Goal: Task Accomplishment & Management: Use online tool/utility

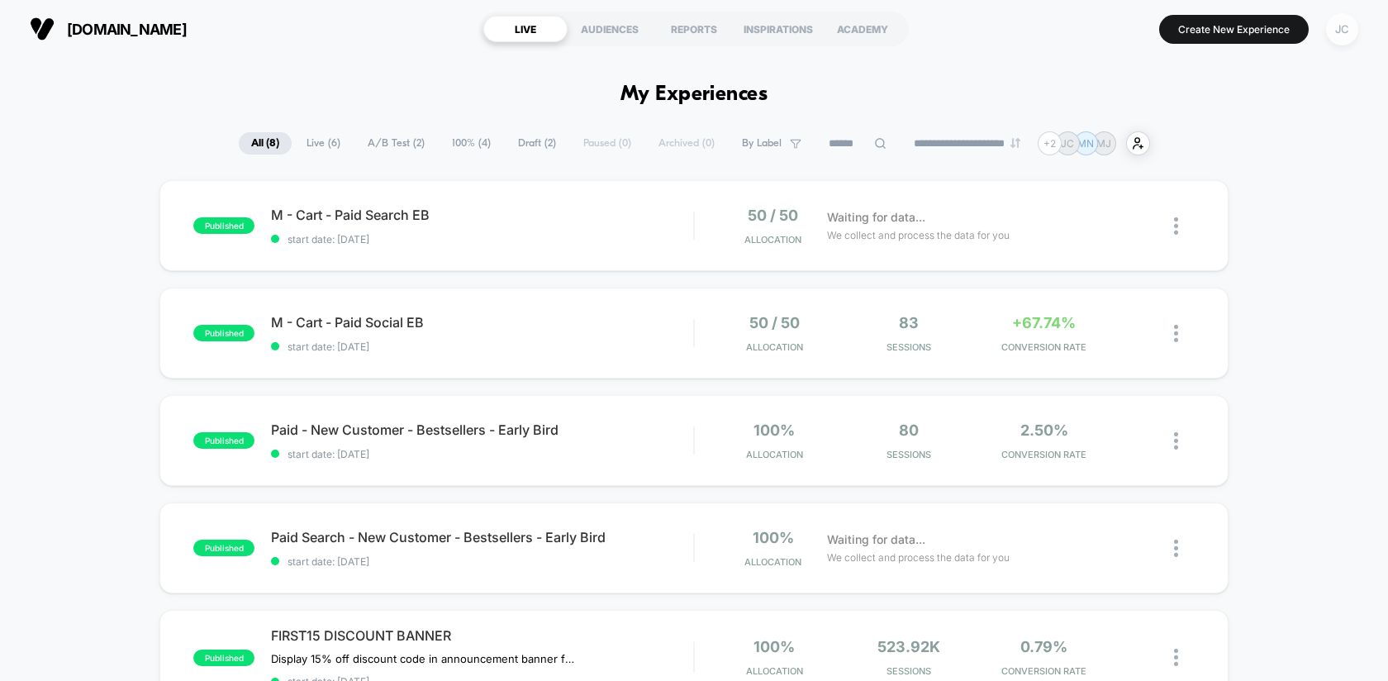
click at [1337, 36] on div "JC" at bounding box center [1342, 29] width 32 height 32
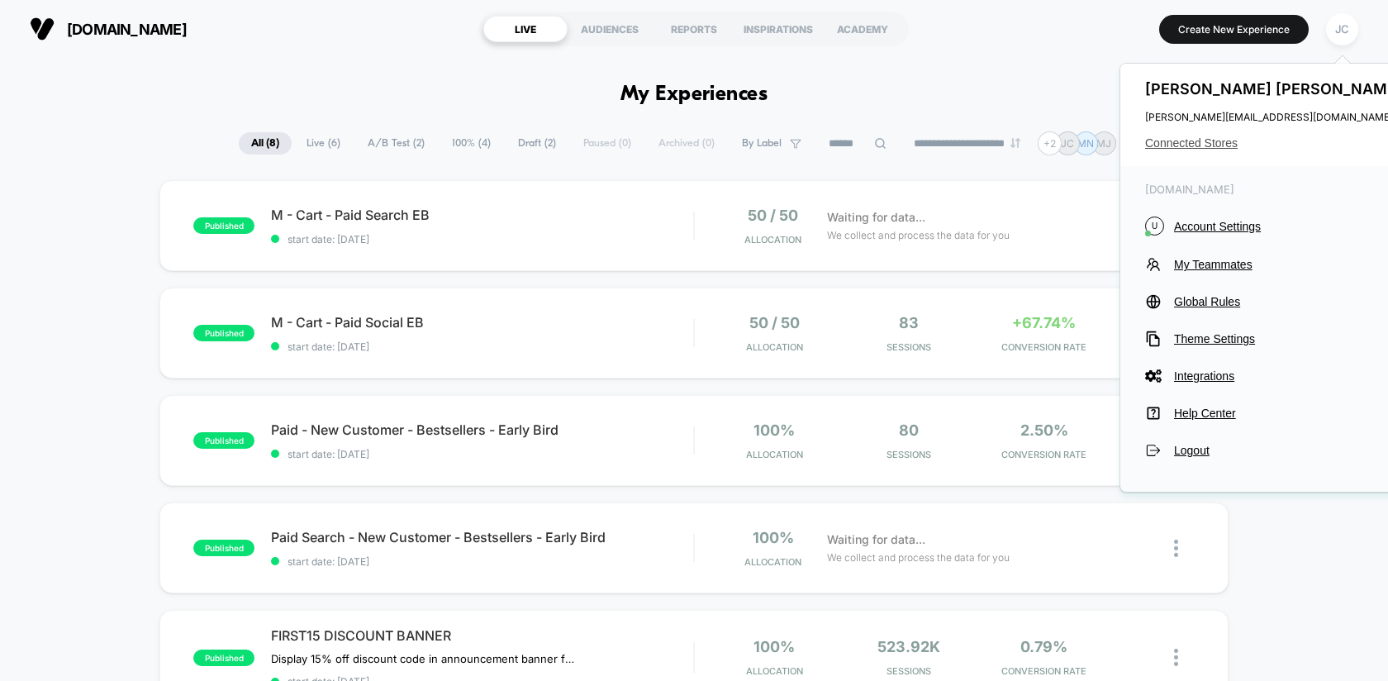
click at [1171, 143] on span "Connected Stores" at bounding box center [1275, 142] width 261 height 13
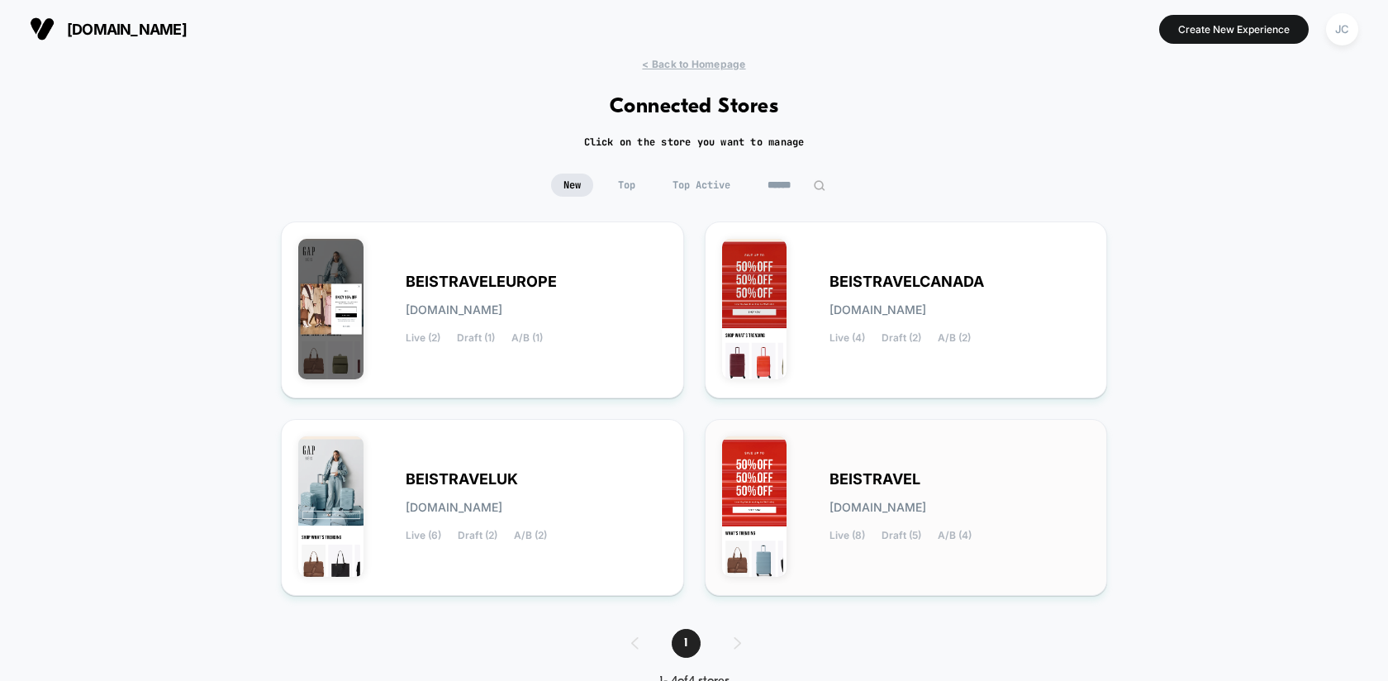
click at [845, 515] on div "BEISTRAVEL [DOMAIN_NAME] Live (8) Draft (5) A/B (4)" at bounding box center [960, 507] width 261 height 68
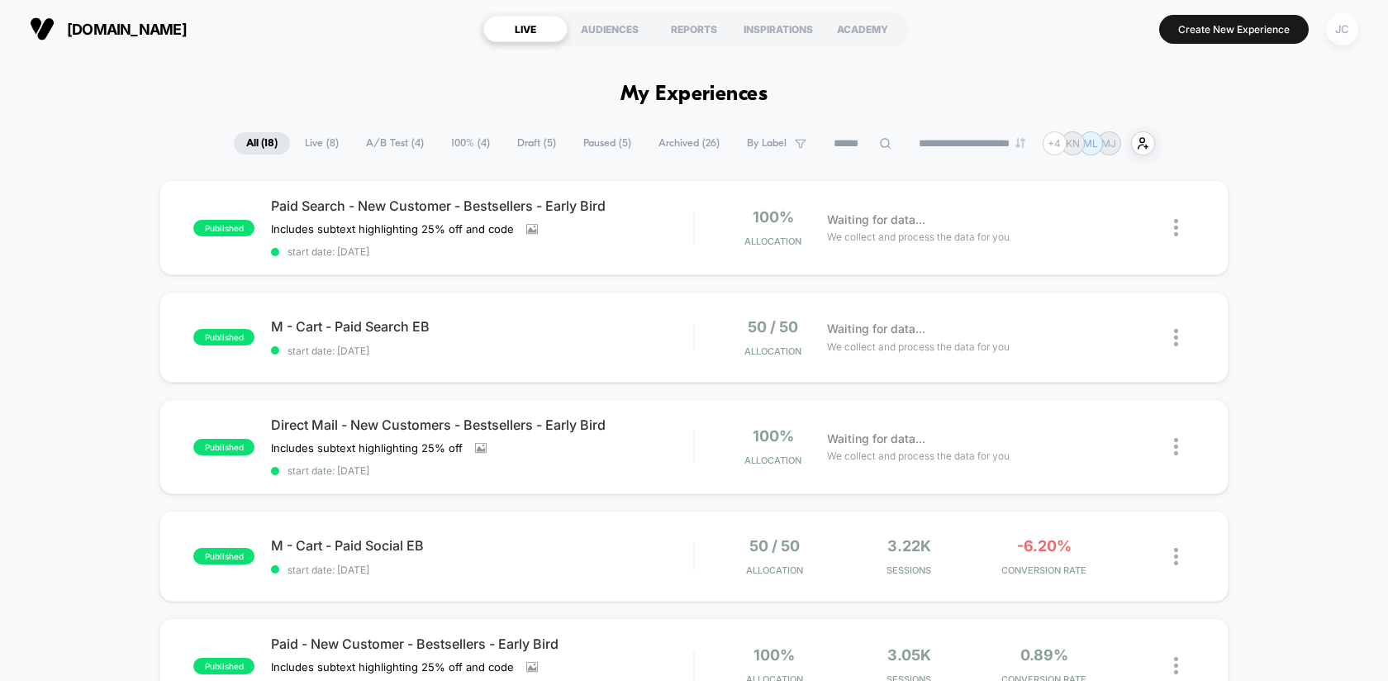
click at [1334, 36] on div "JC" at bounding box center [1342, 29] width 32 height 32
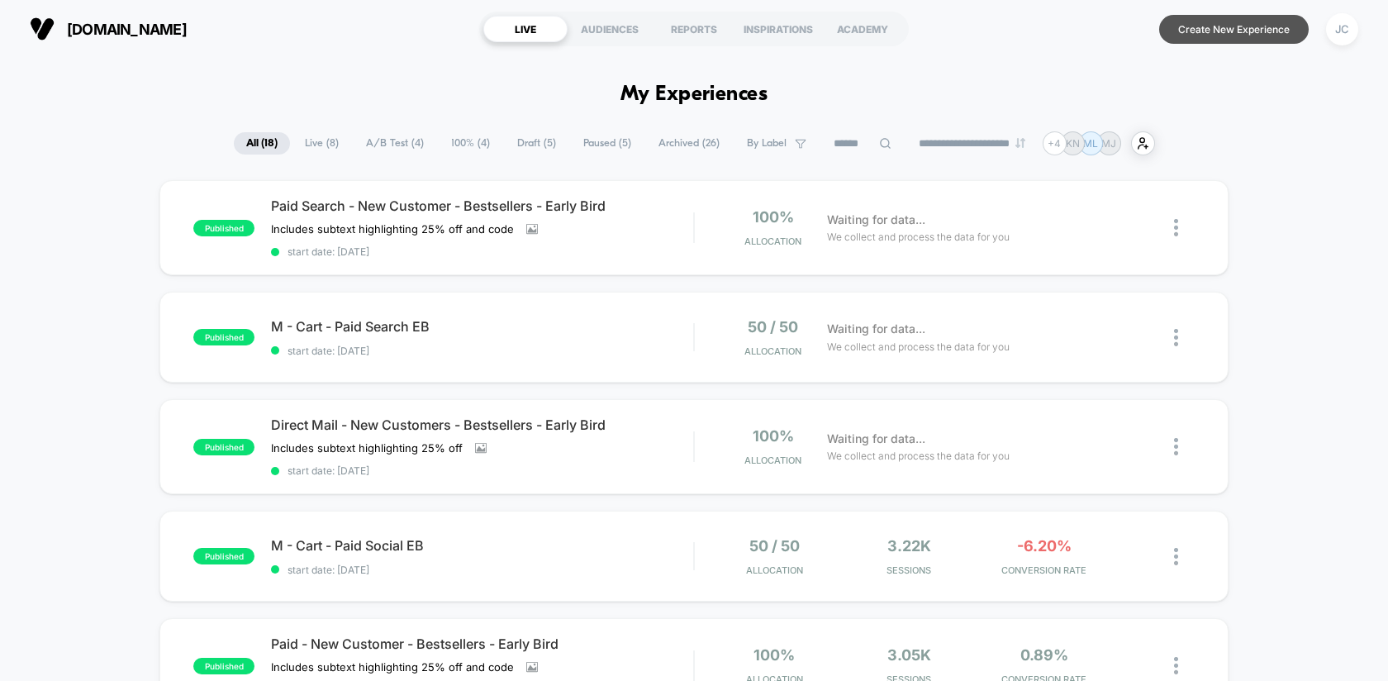
click at [1206, 29] on button "Create New Experience" at bounding box center [1234, 29] width 150 height 29
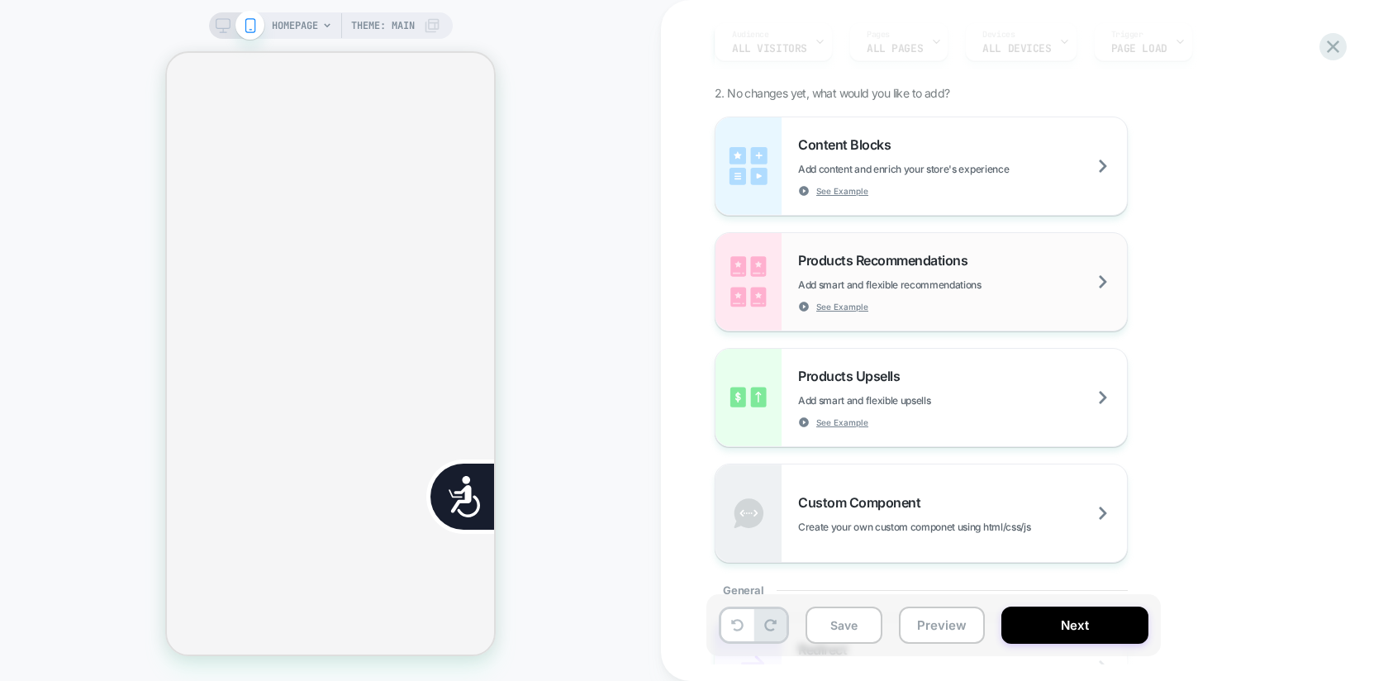
scroll to position [437, 0]
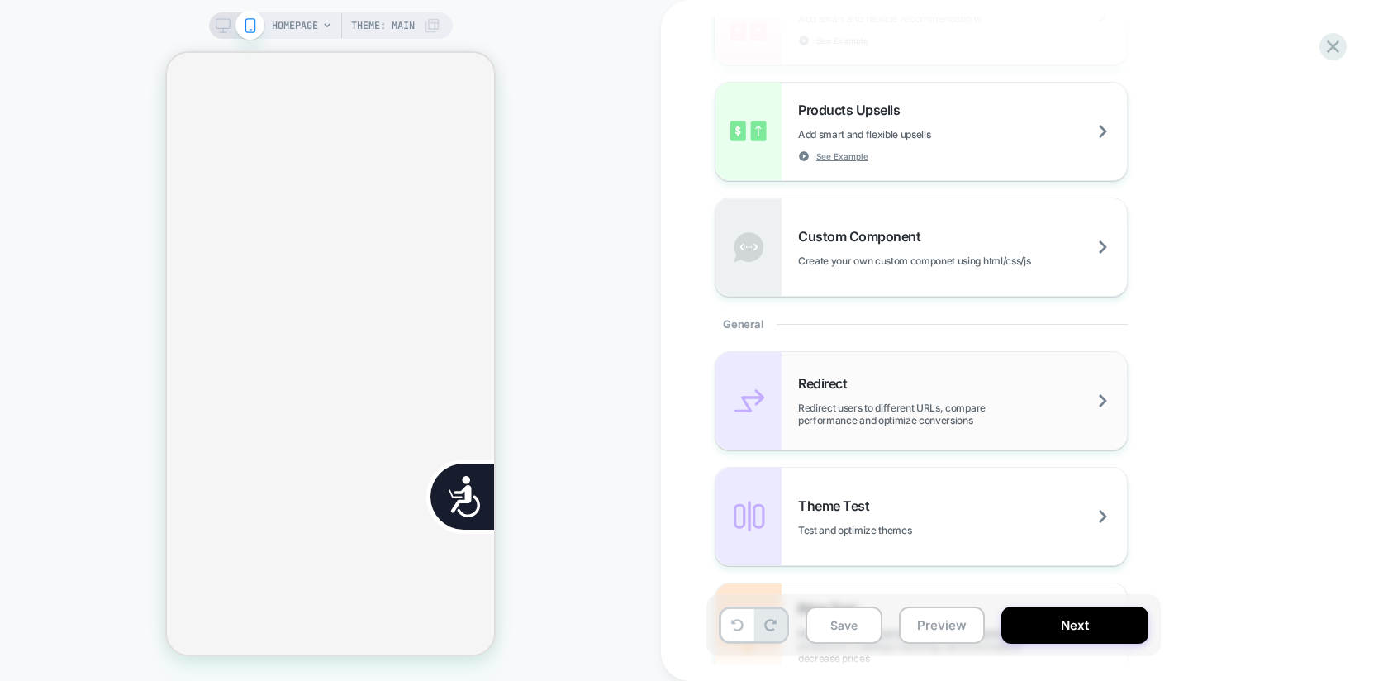
click at [911, 397] on div "Redirect Redirect users to different URLs, compare performance and optimize con…" at bounding box center [962, 400] width 329 height 51
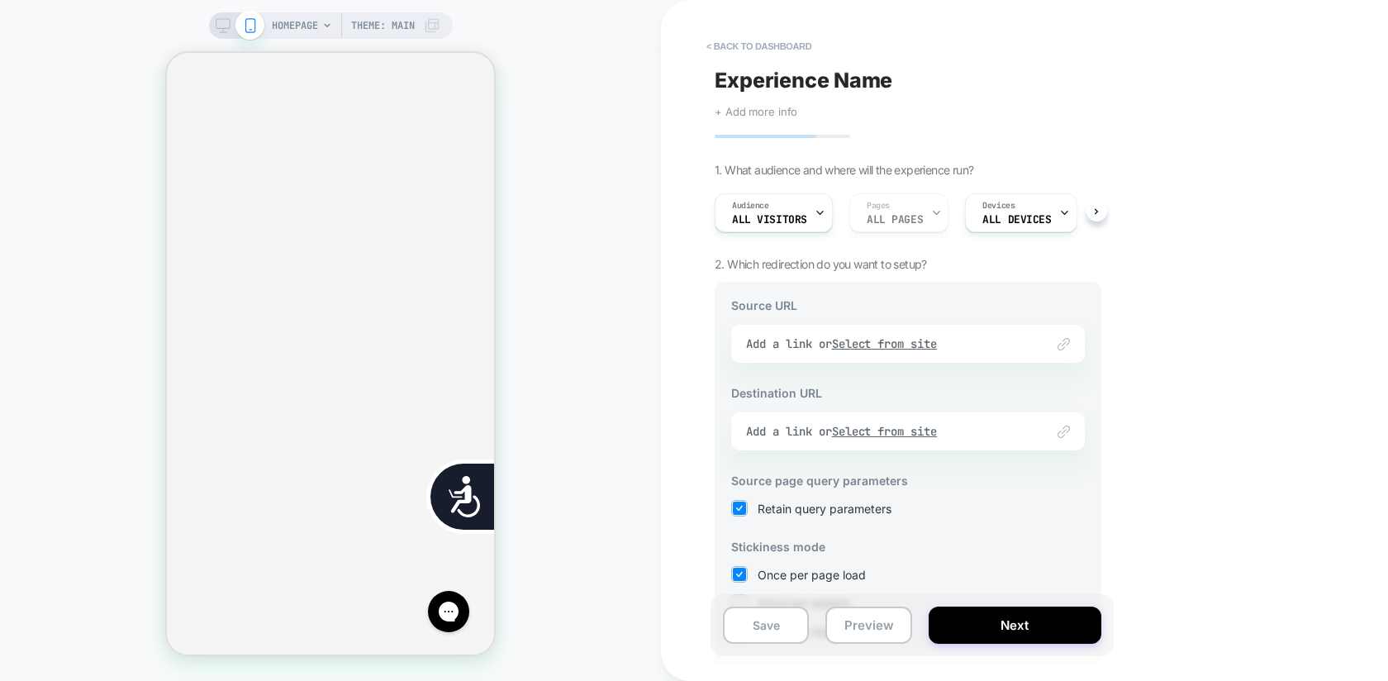
scroll to position [0, 327]
click at [754, 80] on span "Experience Name" at bounding box center [804, 80] width 178 height 25
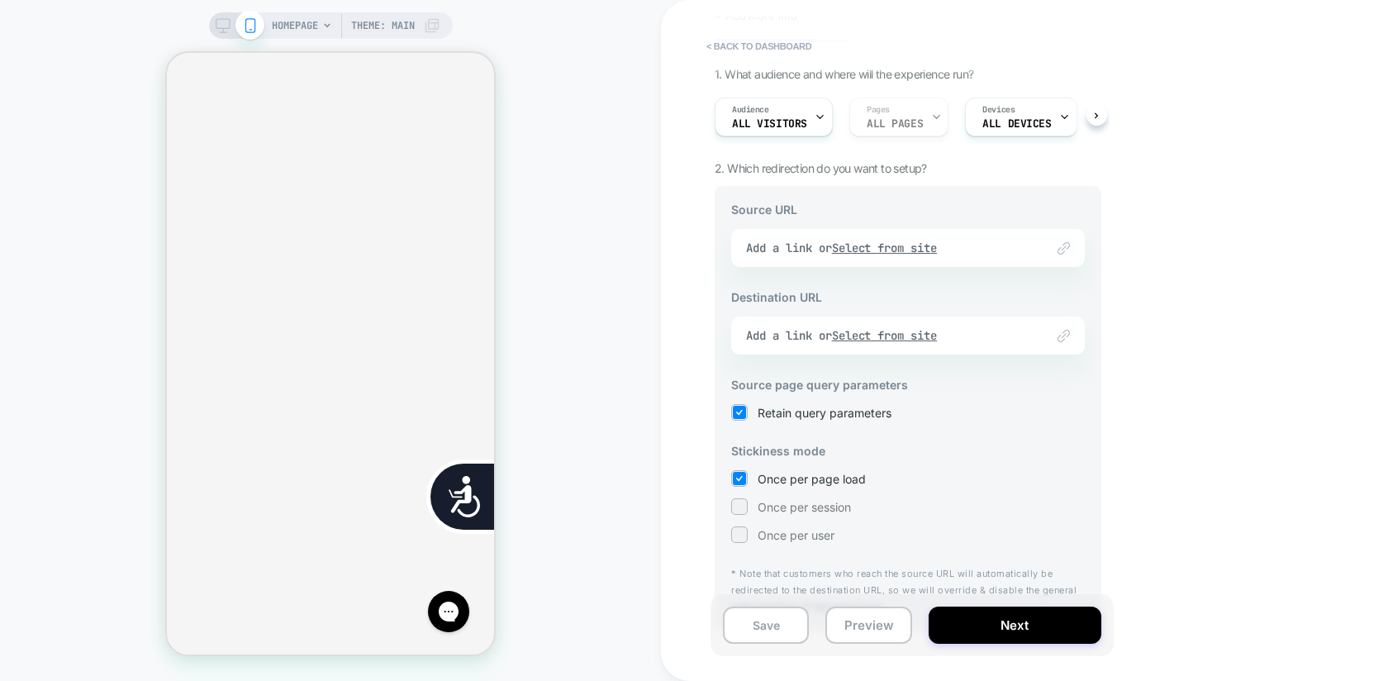
type textarea "**********"
click at [963, 217] on div "Source URL Link to Add a link or Select from site Destination URL Link to Add a…" at bounding box center [908, 408] width 387 height 445
click at [981, 249] on div "Link to Add a link or Select from site" at bounding box center [908, 248] width 354 height 38
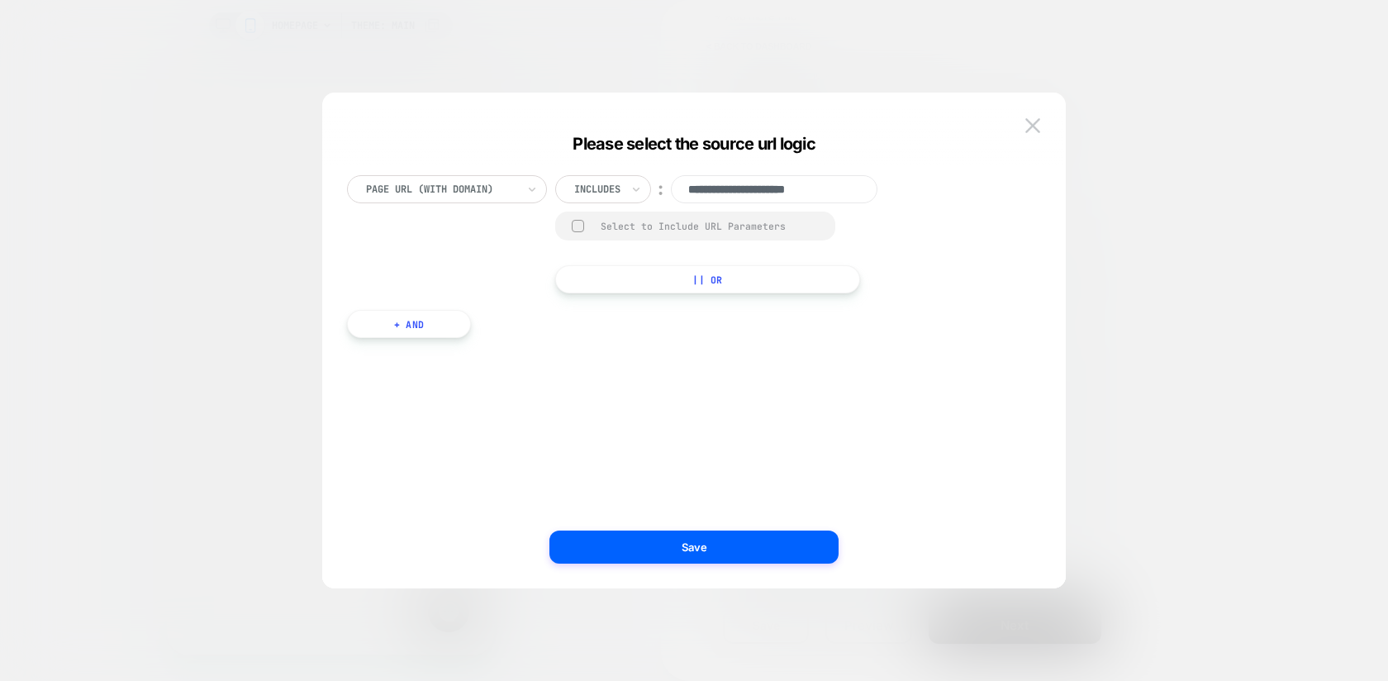
click at [712, 193] on input "**********" at bounding box center [774, 189] width 207 height 28
paste input "**********"
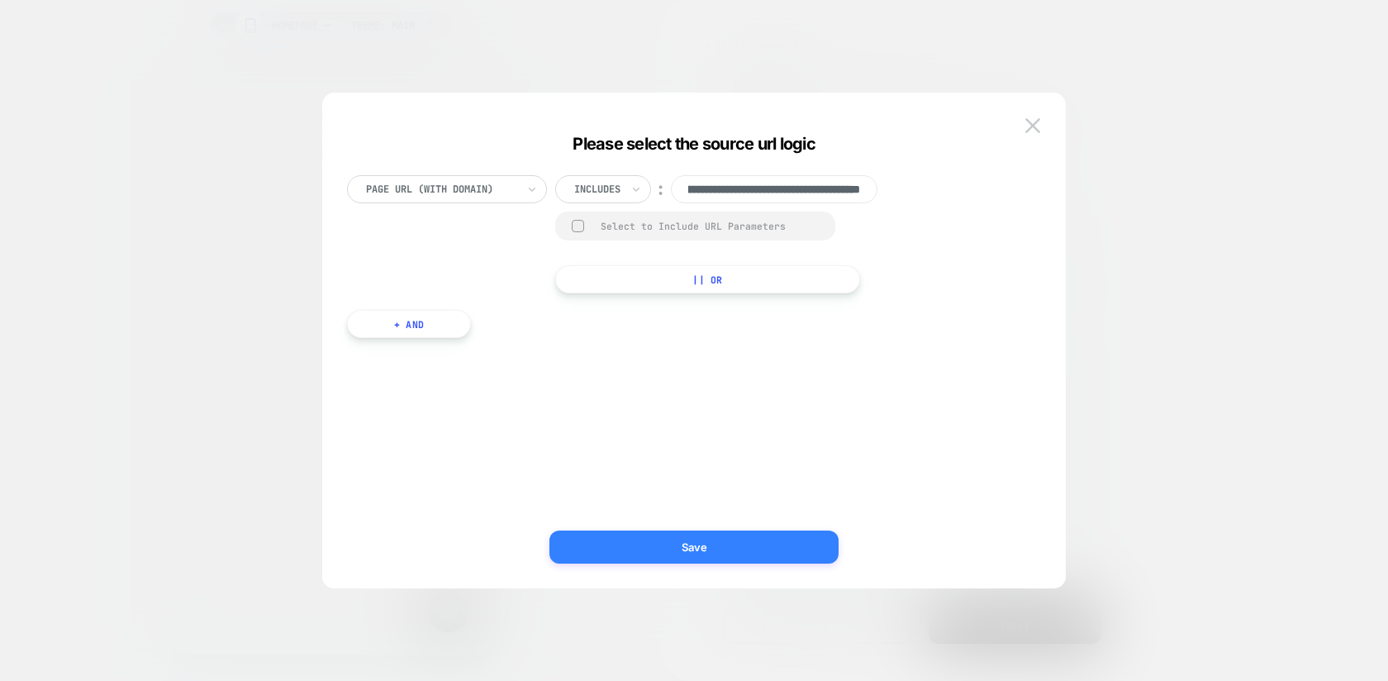
type input "**********"
click at [707, 534] on button "Save" at bounding box center [693, 546] width 289 height 33
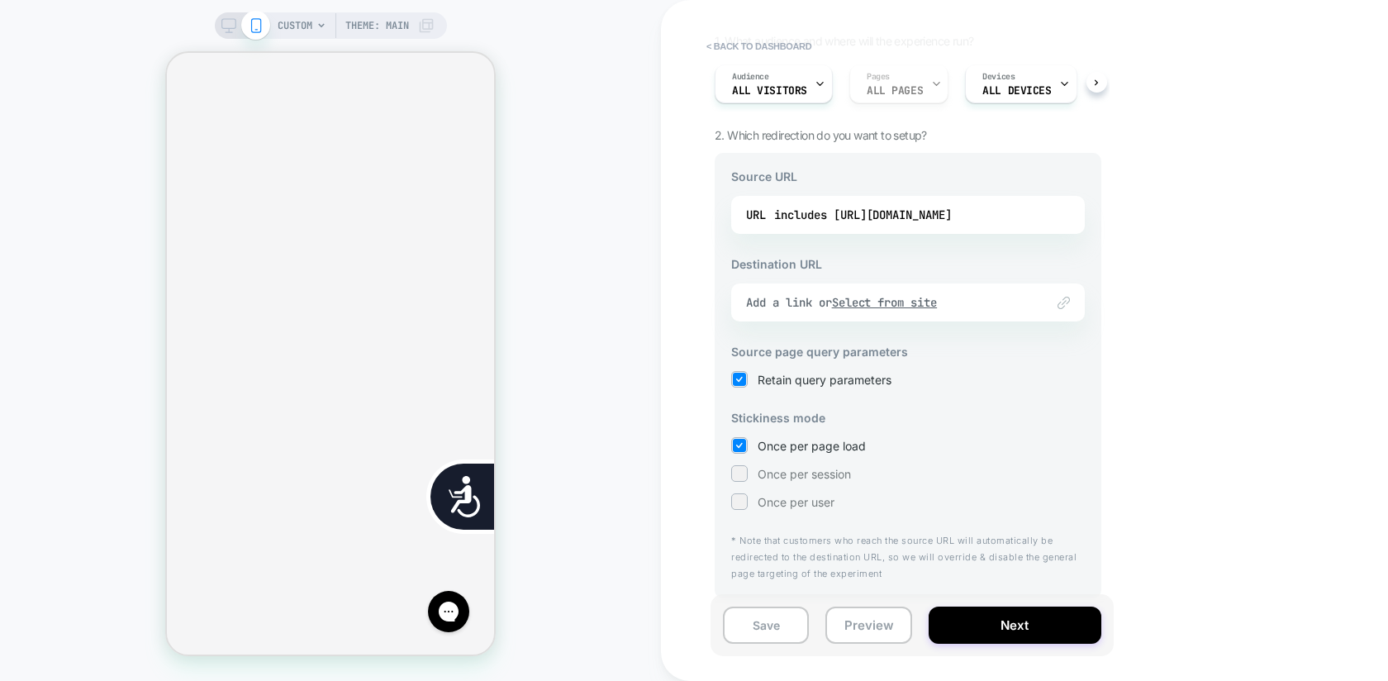
scroll to position [0, 334]
click at [1020, 301] on div "Add a link or Select from site" at bounding box center [887, 302] width 283 height 15
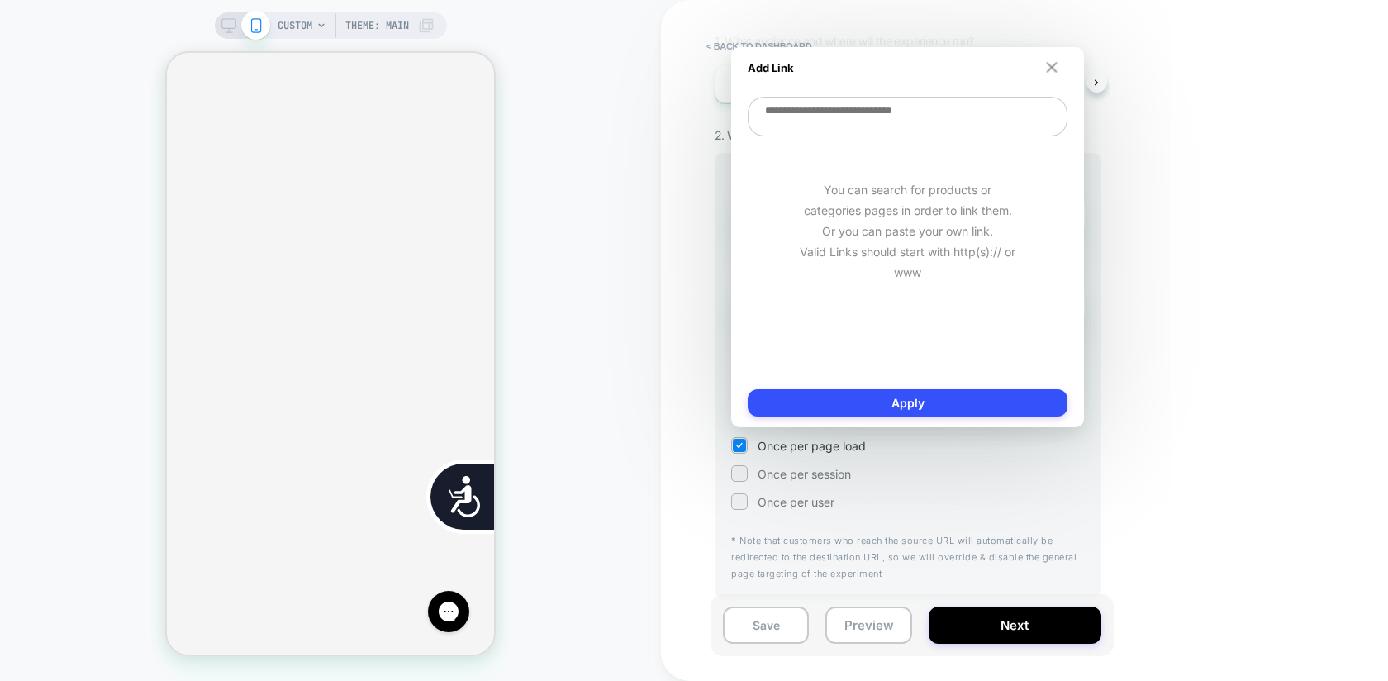
scroll to position [0, 5]
click at [1059, 67] on button at bounding box center [1052, 68] width 16 height 12
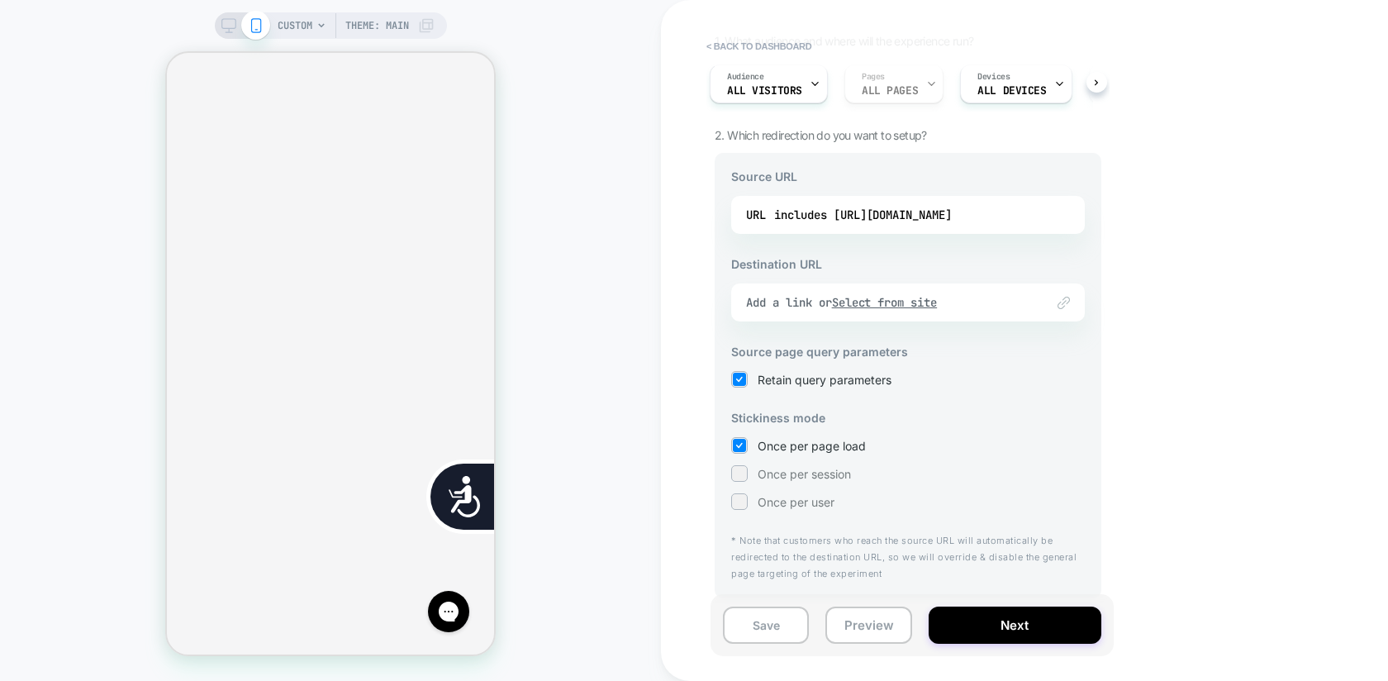
click at [788, 290] on div "Link to Add a link or Select from site" at bounding box center [908, 302] width 354 height 38
click at [782, 302] on div "Add a link or Select from site" at bounding box center [887, 302] width 283 height 15
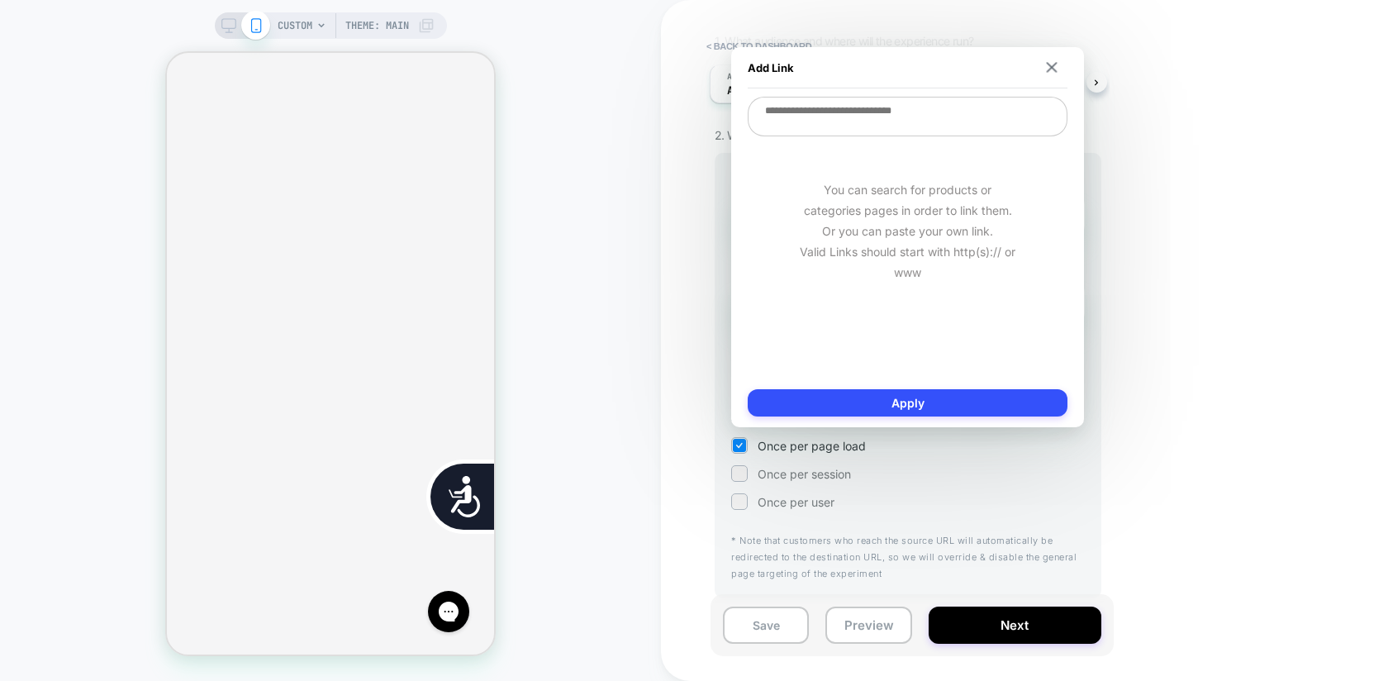
click at [808, 129] on textarea at bounding box center [908, 117] width 320 height 40
paste textarea "**********"
type textarea "*"
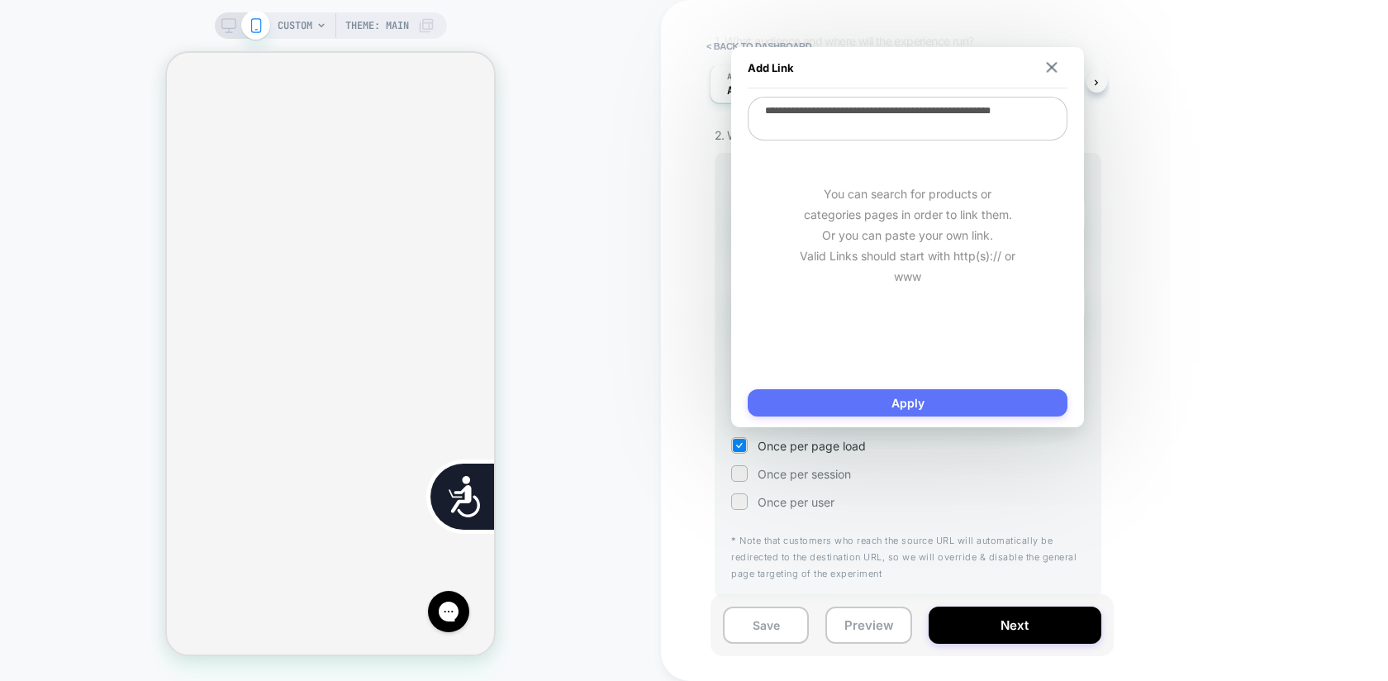
type textarea "**********"
click at [938, 400] on button "Apply" at bounding box center [908, 402] width 320 height 27
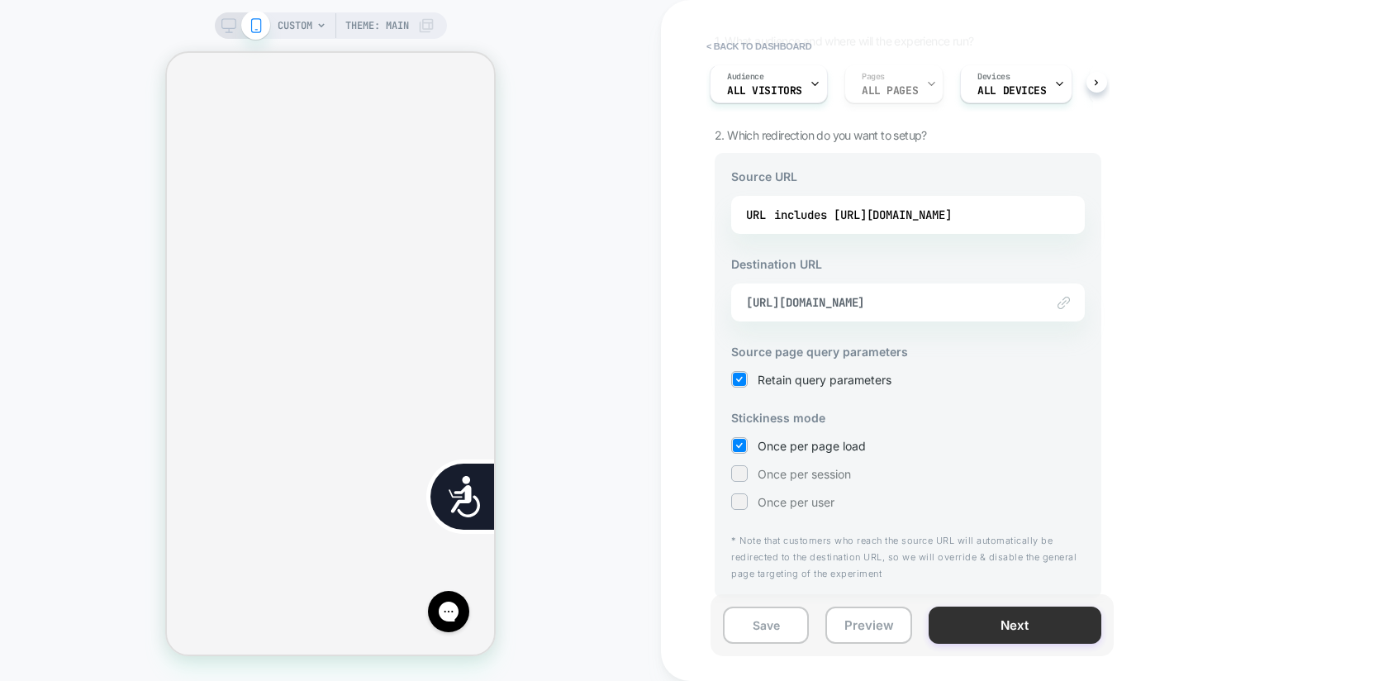
click at [1021, 627] on button "Next" at bounding box center [1015, 624] width 173 height 37
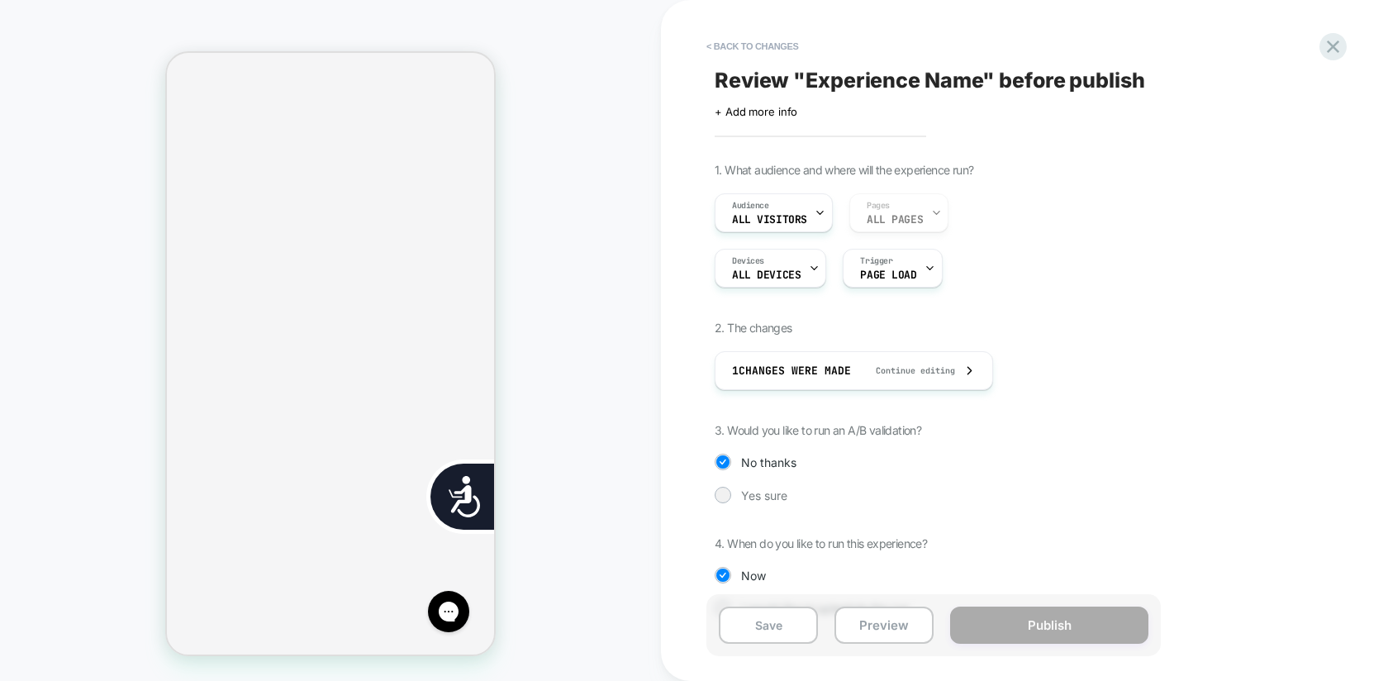
scroll to position [42, 0]
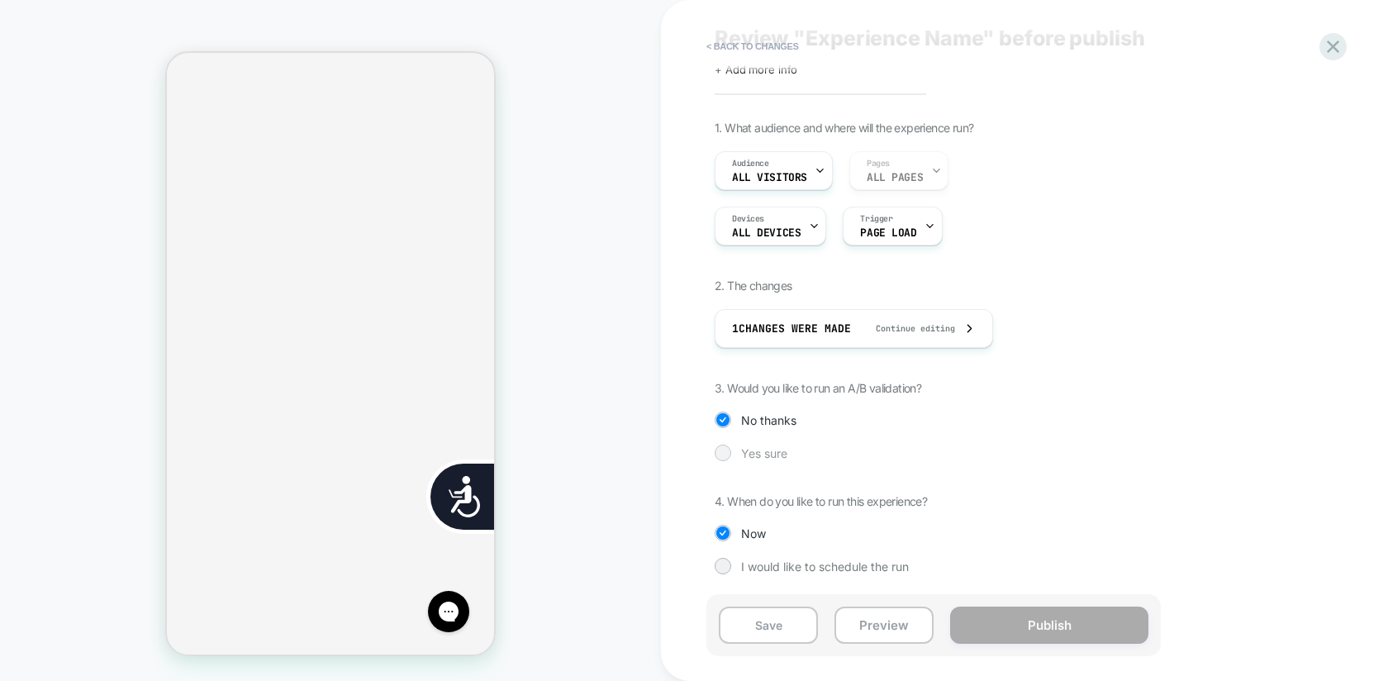
click at [751, 449] on span "Yes sure" at bounding box center [764, 453] width 46 height 14
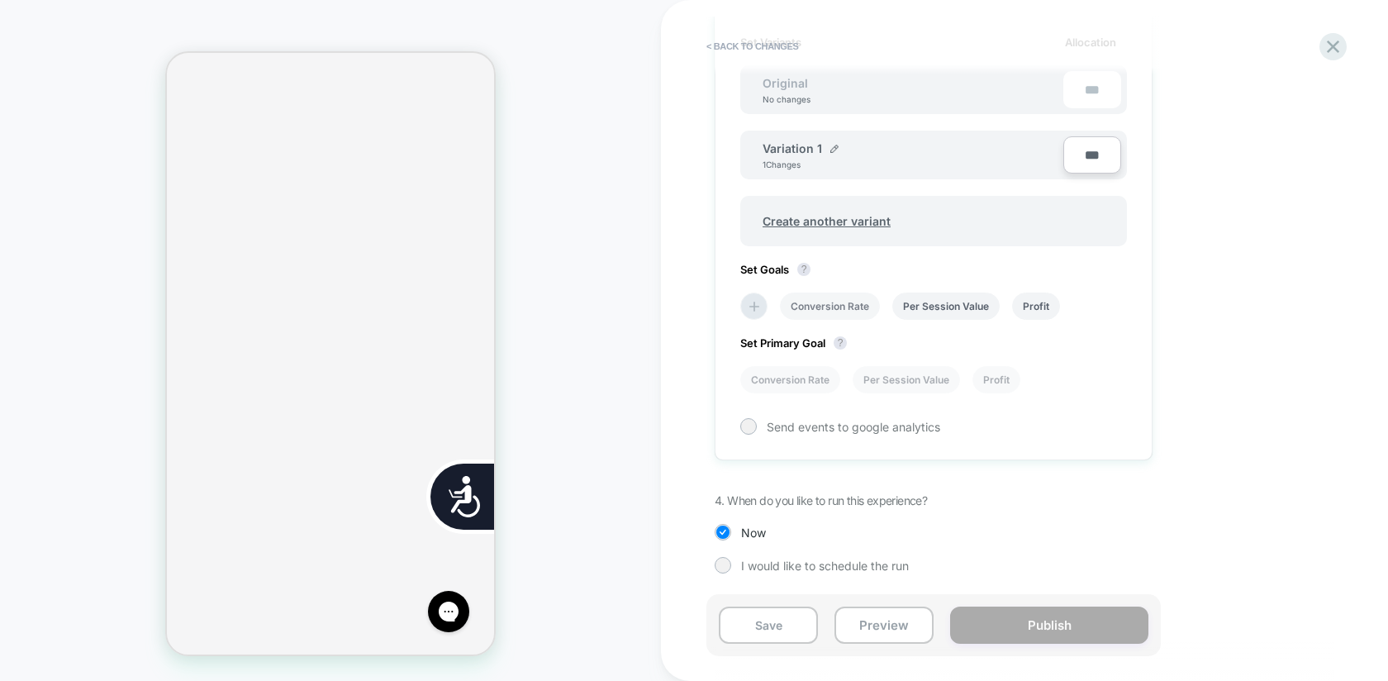
scroll to position [0, 334]
click at [838, 304] on li "Conversion Rate" at bounding box center [830, 306] width 100 height 27
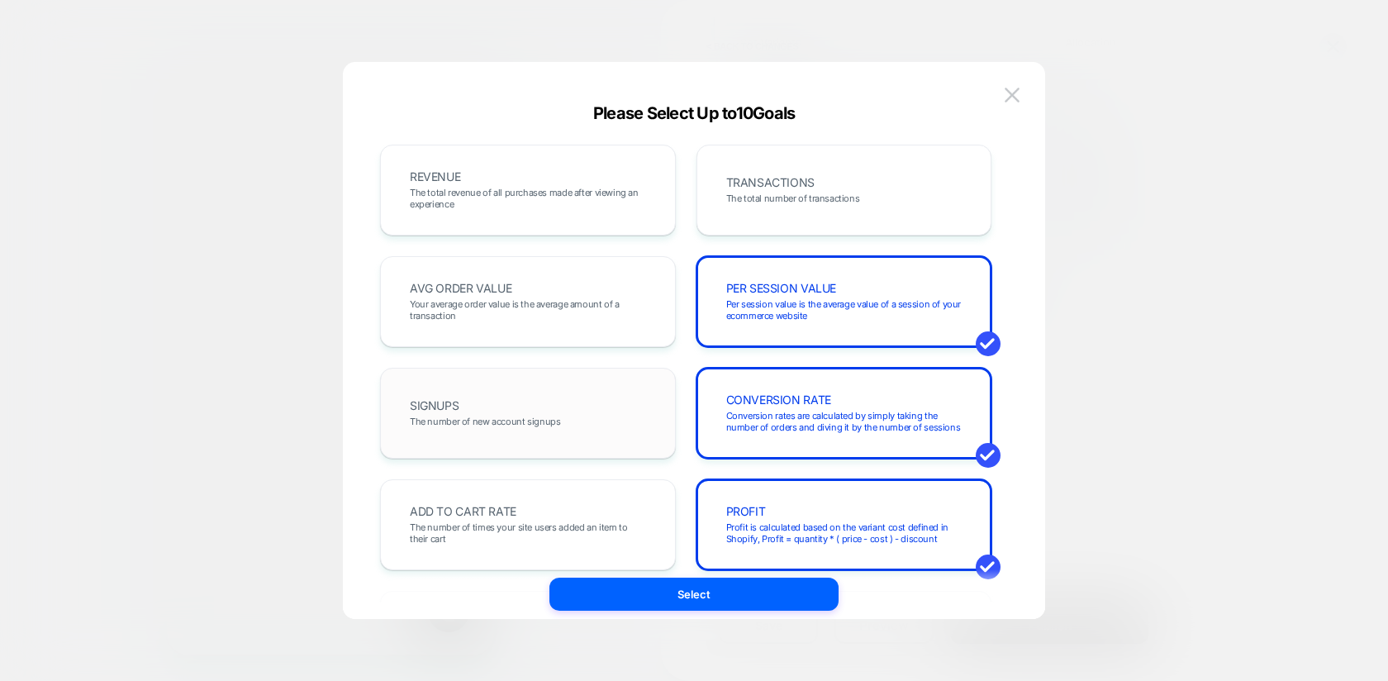
scroll to position [7, 0]
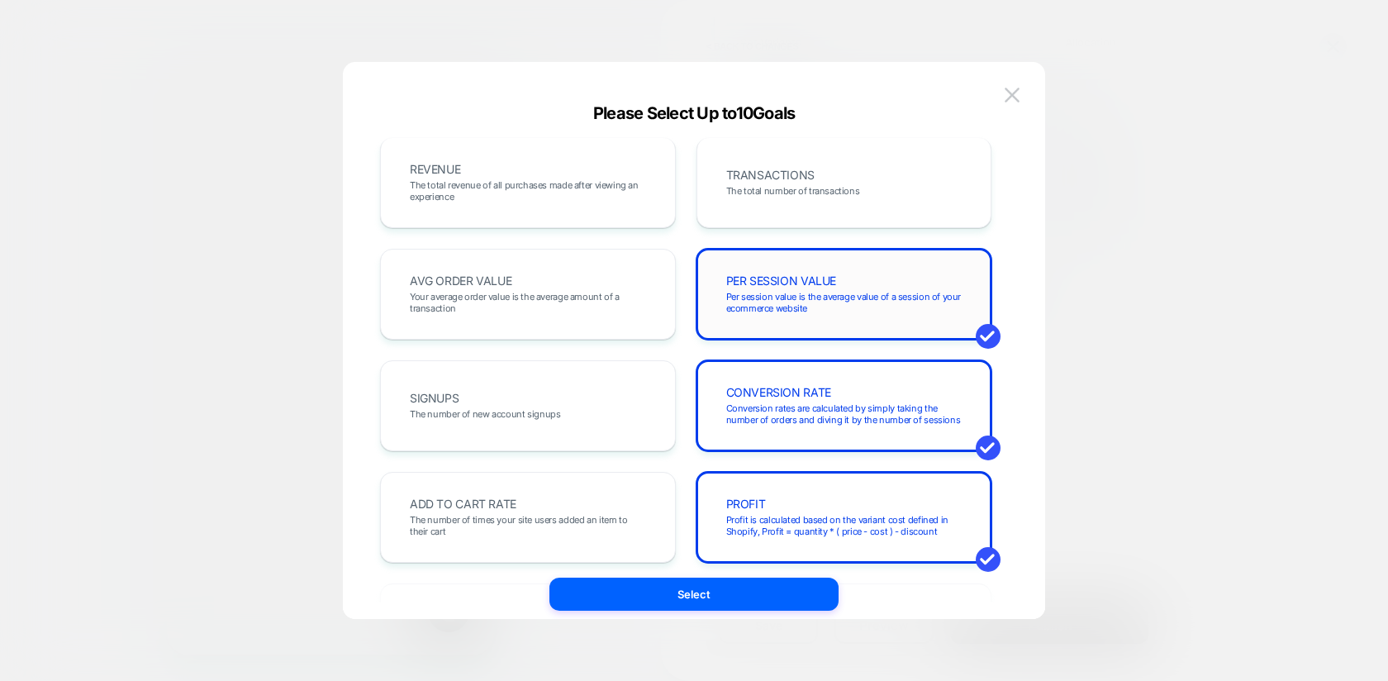
click at [777, 334] on div "PER SESSION VALUE Per session value is the average value of a session of your e…" at bounding box center [845, 294] width 296 height 91
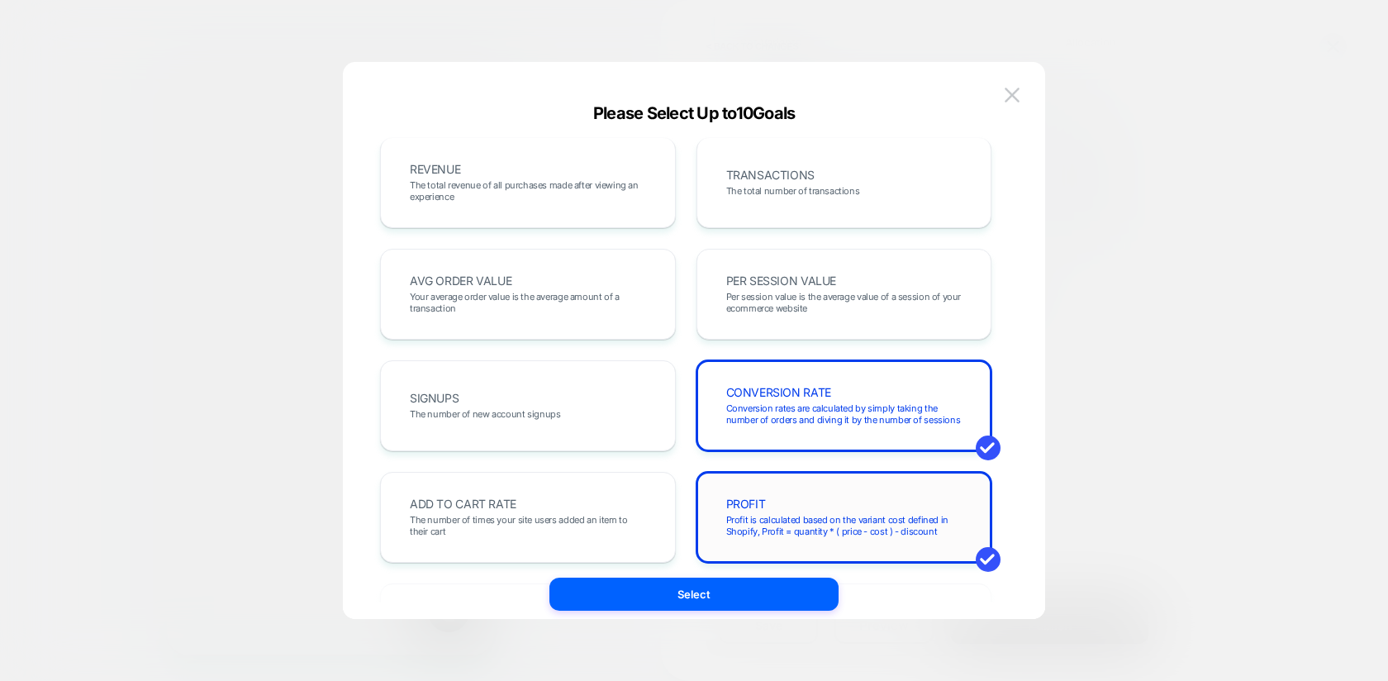
click at [754, 498] on span "PROFIT" at bounding box center [746, 504] width 40 height 12
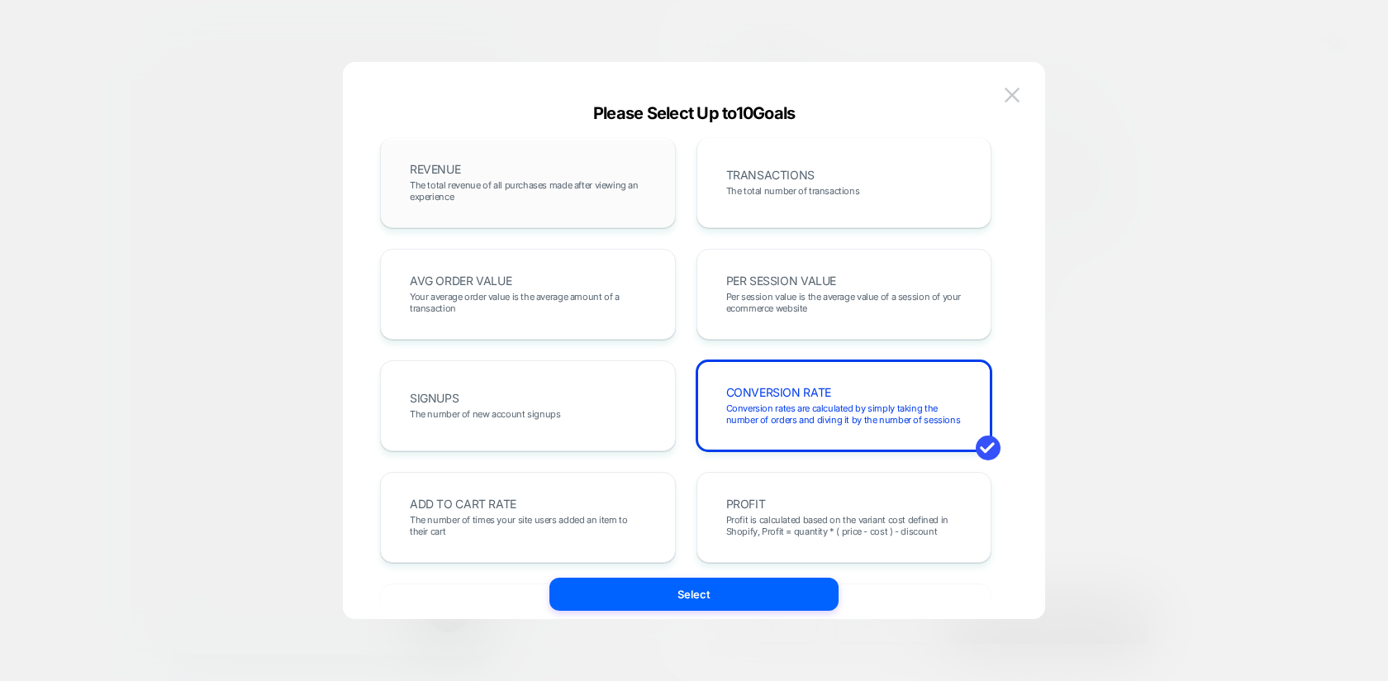
click at [593, 187] on span "The total revenue of all purchases made after viewing an experience" at bounding box center [528, 190] width 236 height 23
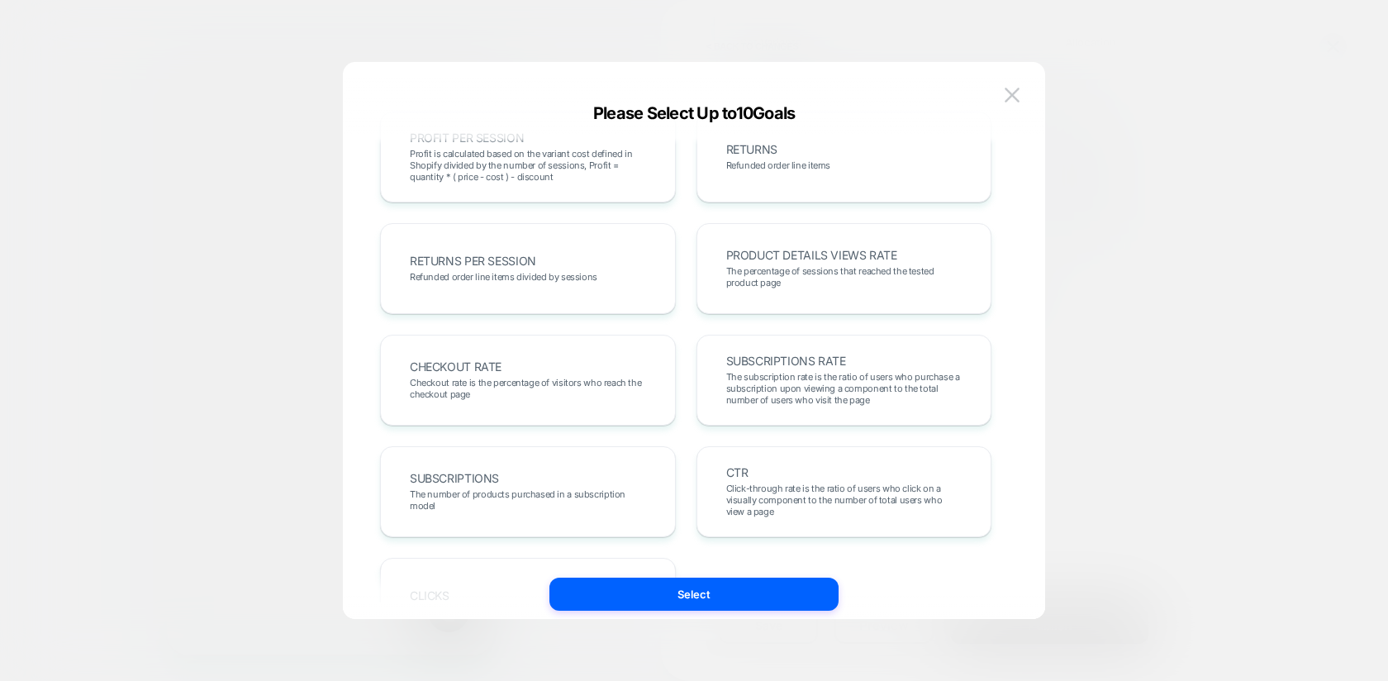
scroll to position [575, 0]
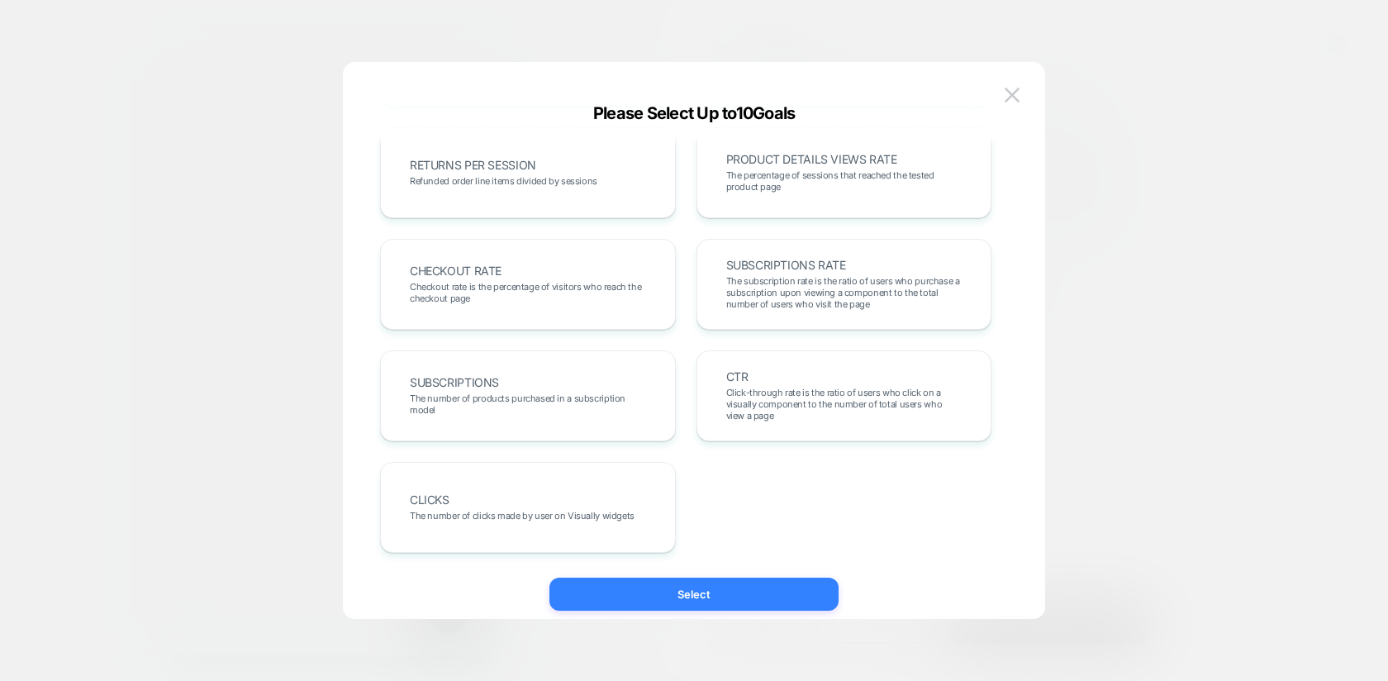
click at [665, 604] on button "Select" at bounding box center [693, 594] width 289 height 33
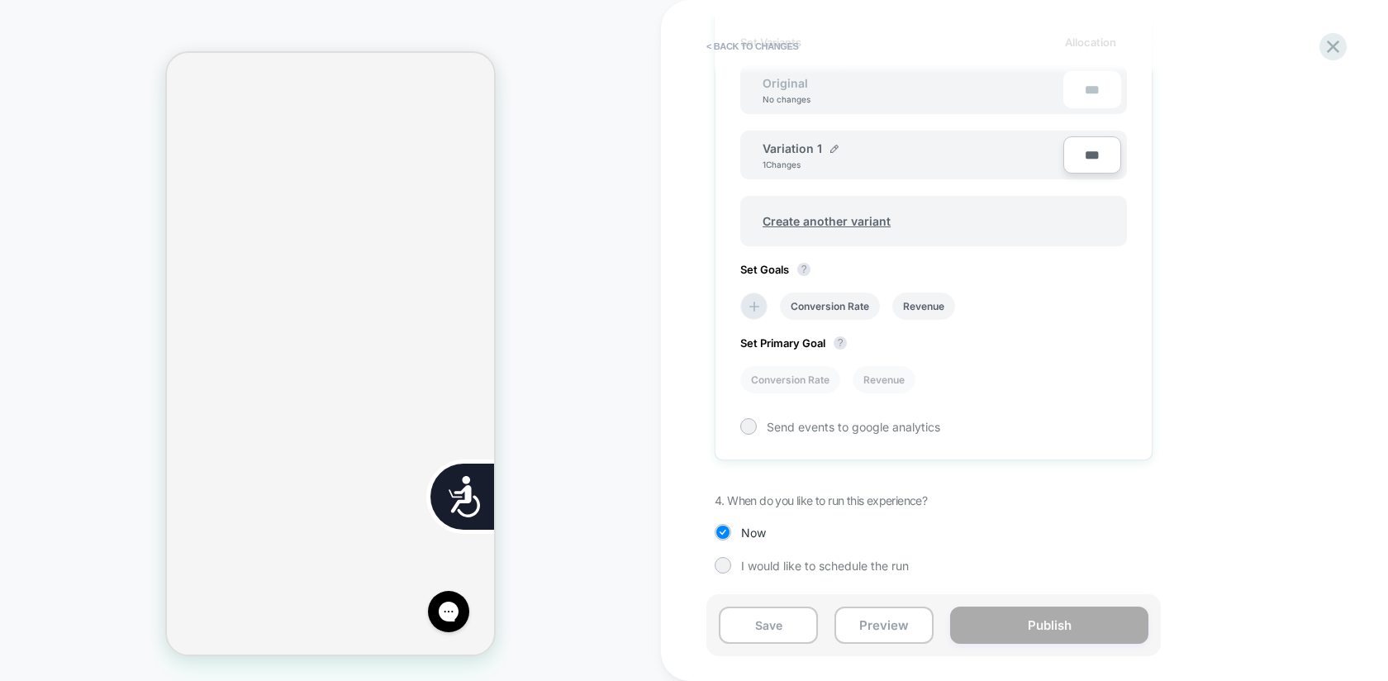
scroll to position [0, 668]
click at [731, 564] on div "I would like to schedule the run" at bounding box center [934, 565] width 438 height 17
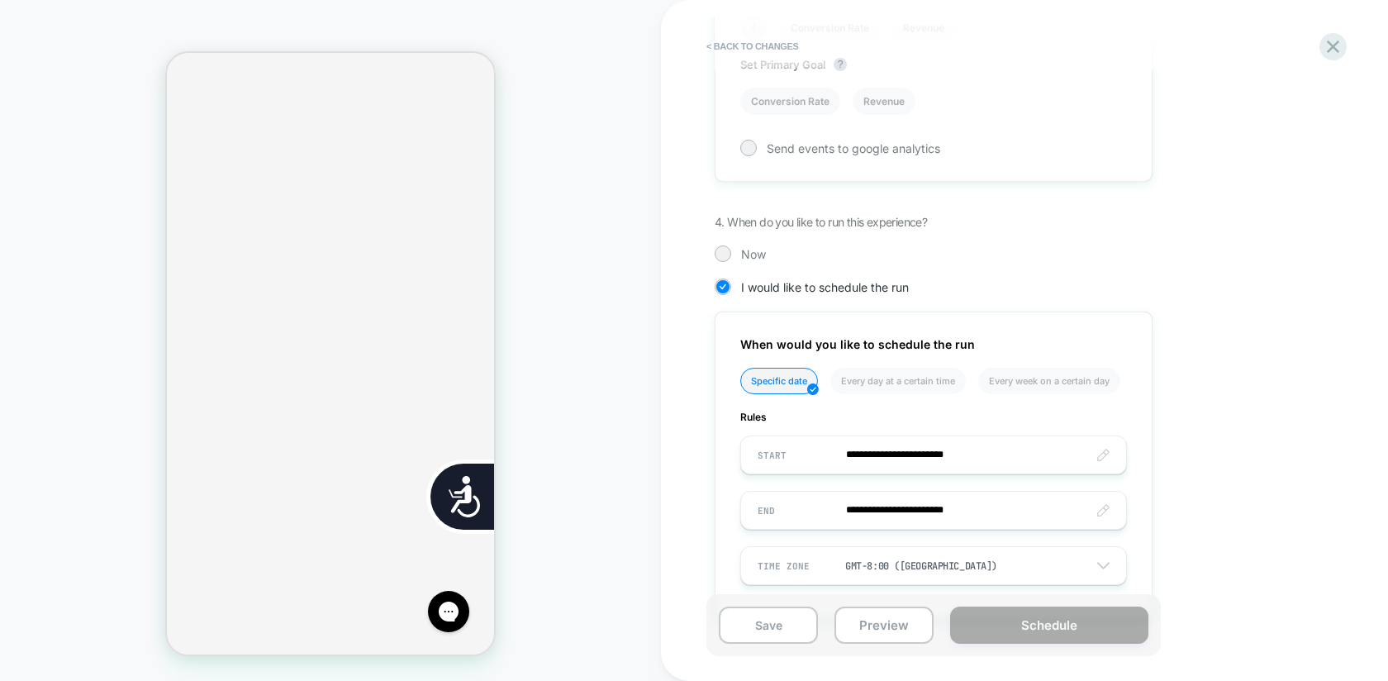
scroll to position [833, 0]
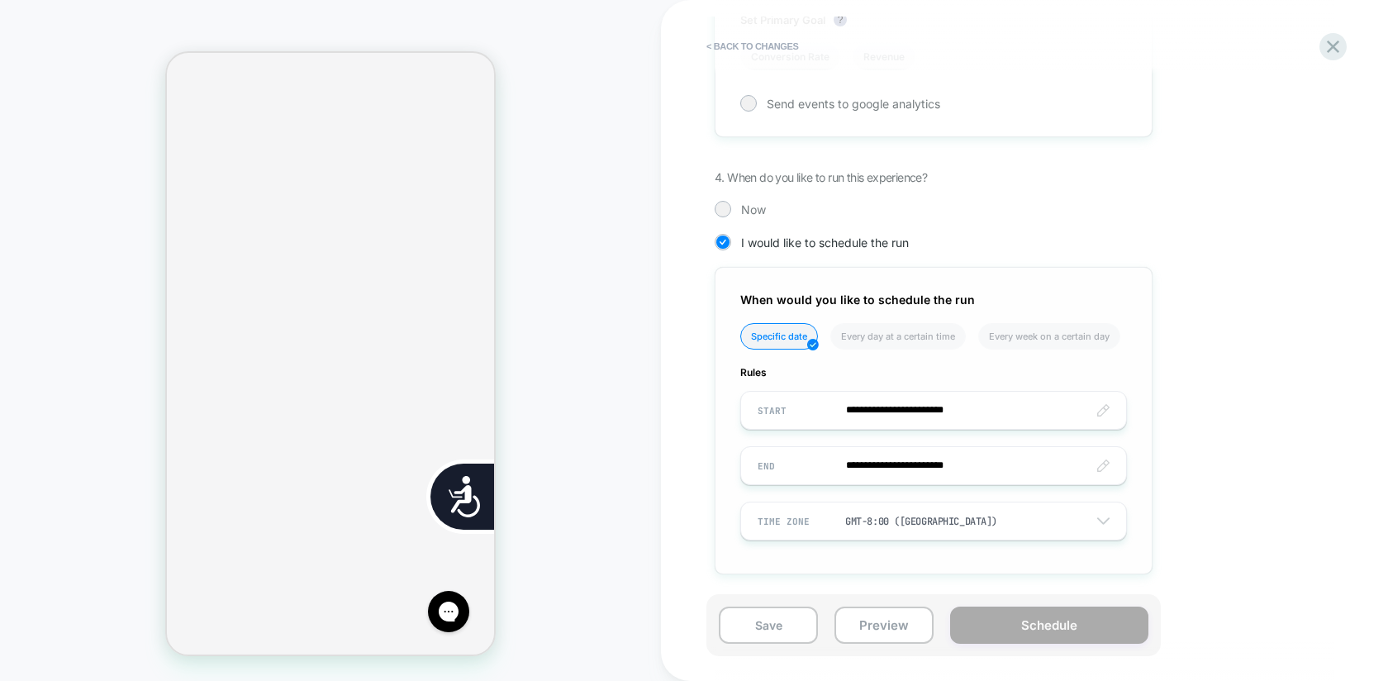
click at [875, 410] on input "**********" at bounding box center [933, 410] width 385 height 39
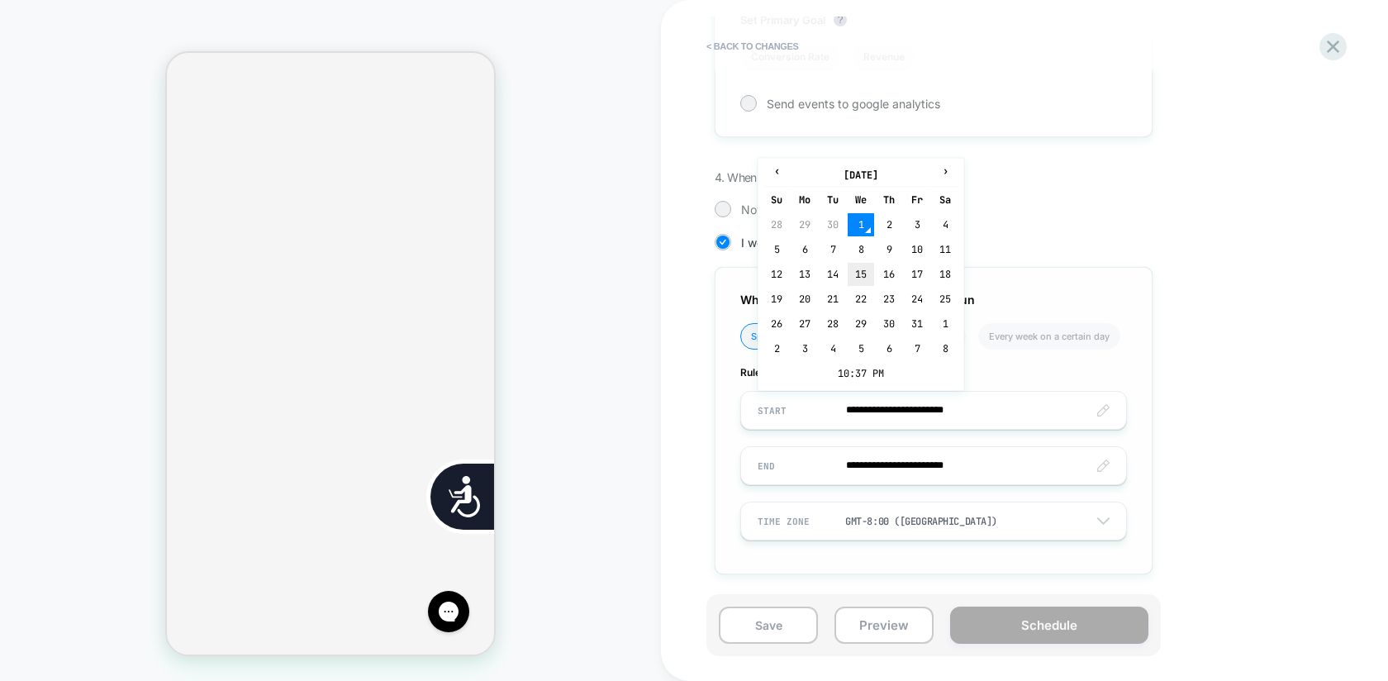
scroll to position [0, 0]
click at [861, 247] on td "8" at bounding box center [861, 249] width 26 height 23
type input "**********"
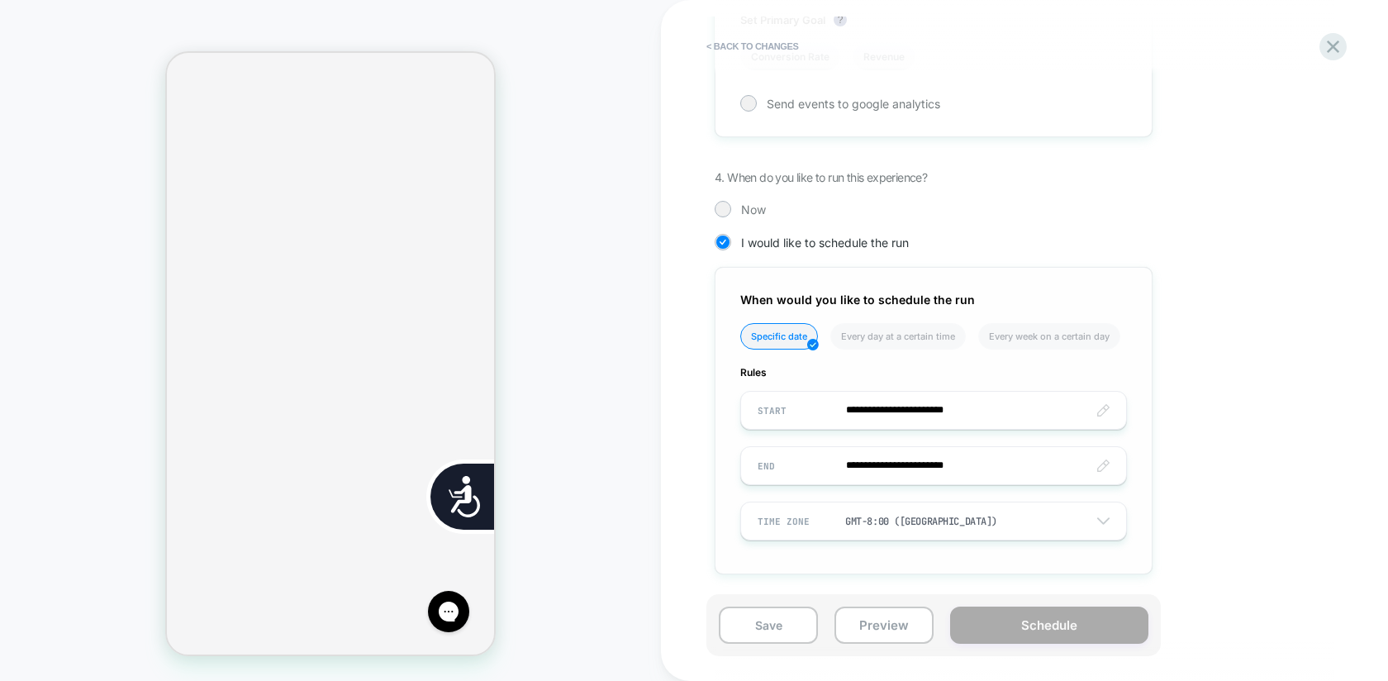
scroll to position [0, 334]
click at [913, 459] on input "**********" at bounding box center [933, 465] width 385 height 39
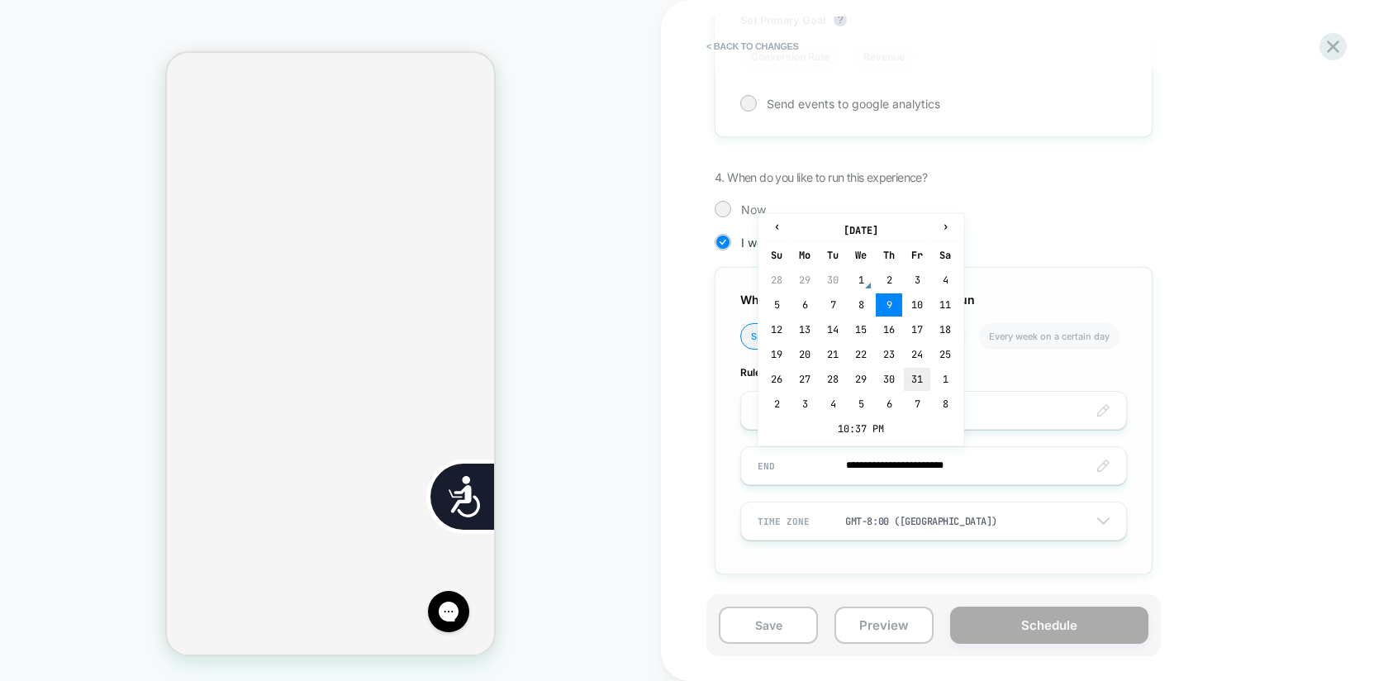
click at [918, 384] on td "31" at bounding box center [917, 379] width 26 height 23
type input "**********"
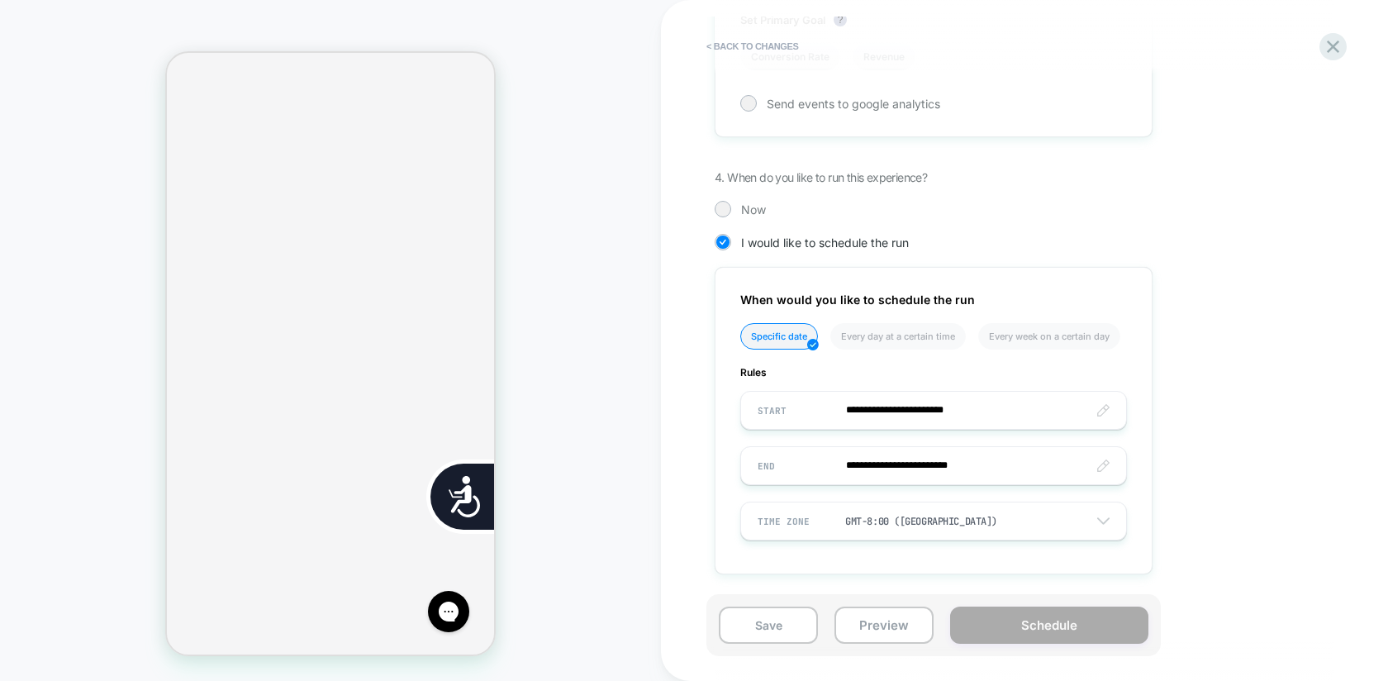
scroll to position [0, 668]
click at [1035, 522] on div "GMT-8:00 ([GEOGRAPHIC_DATA])" at bounding box center [933, 521] width 385 height 31
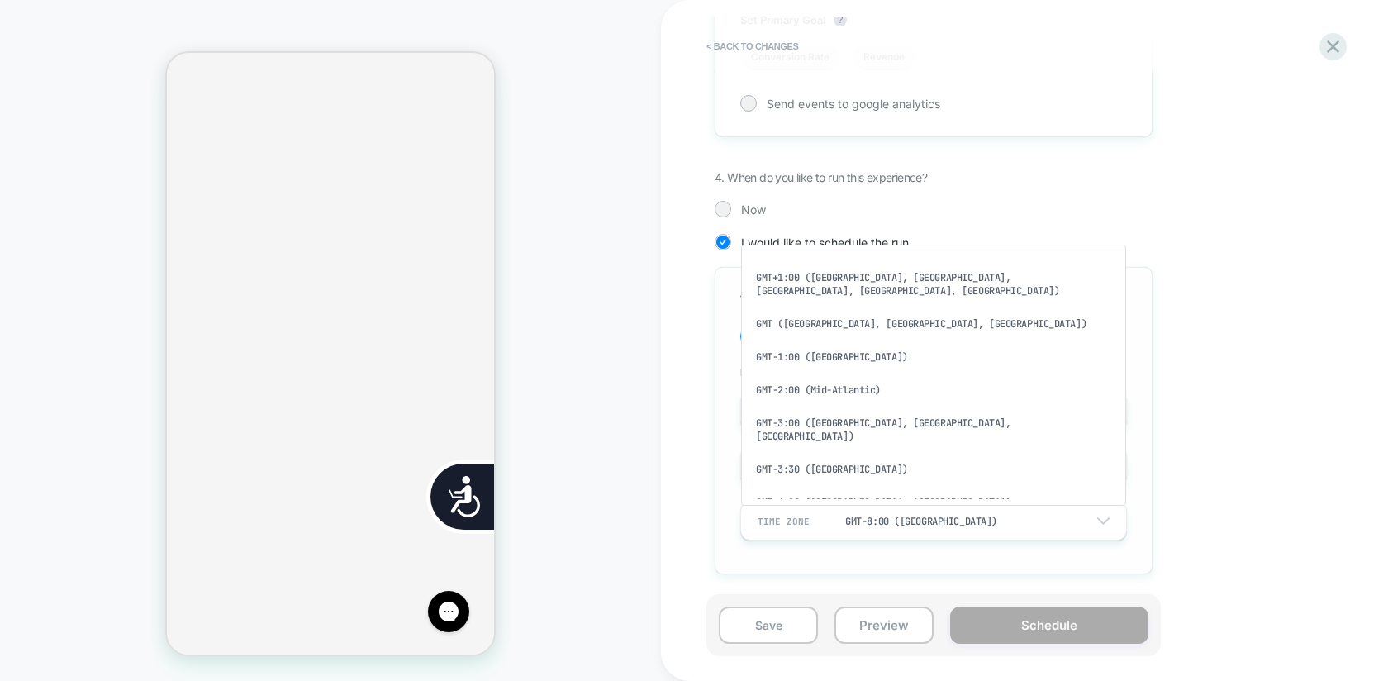
scroll to position [0, 0]
click at [849, 618] on div "GMT-8:00 ([GEOGRAPHIC_DATA])" at bounding box center [934, 634] width 372 height 33
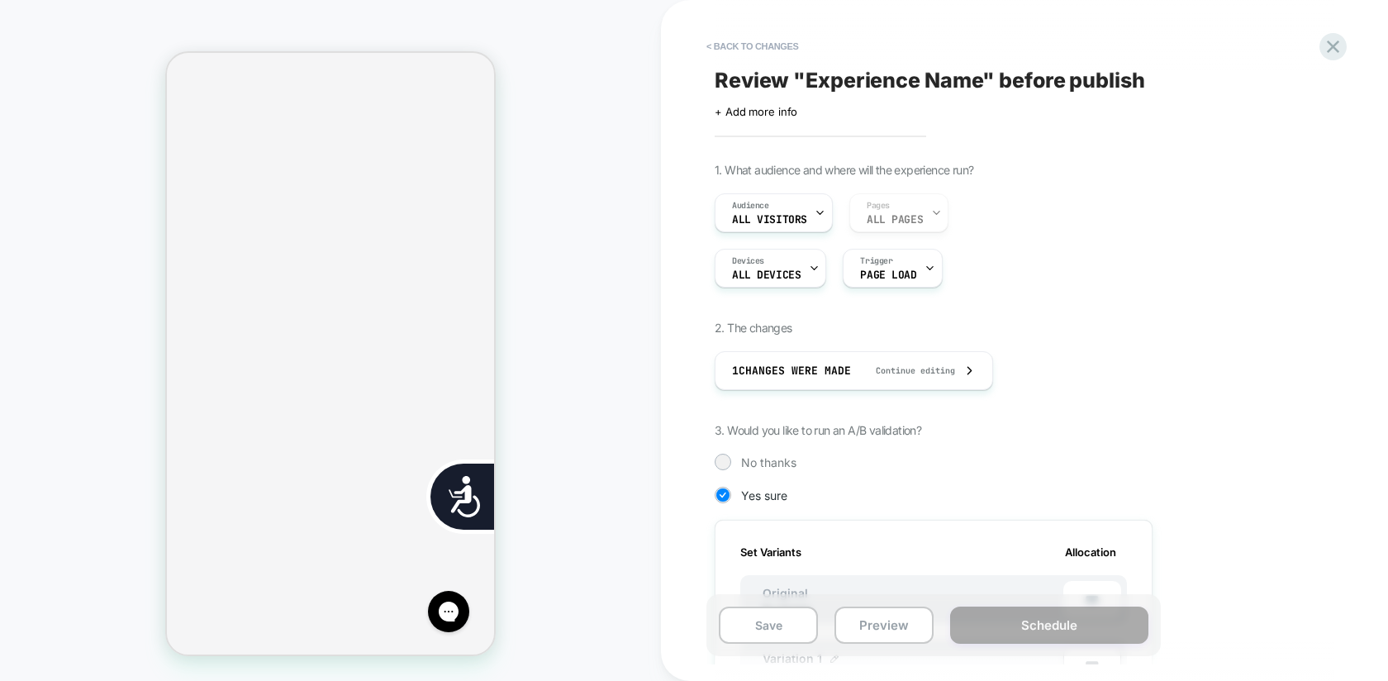
scroll to position [0, 334]
click at [909, 203] on div "Audience All Visitors Pages ALL PAGES" at bounding box center [934, 212] width 438 height 39
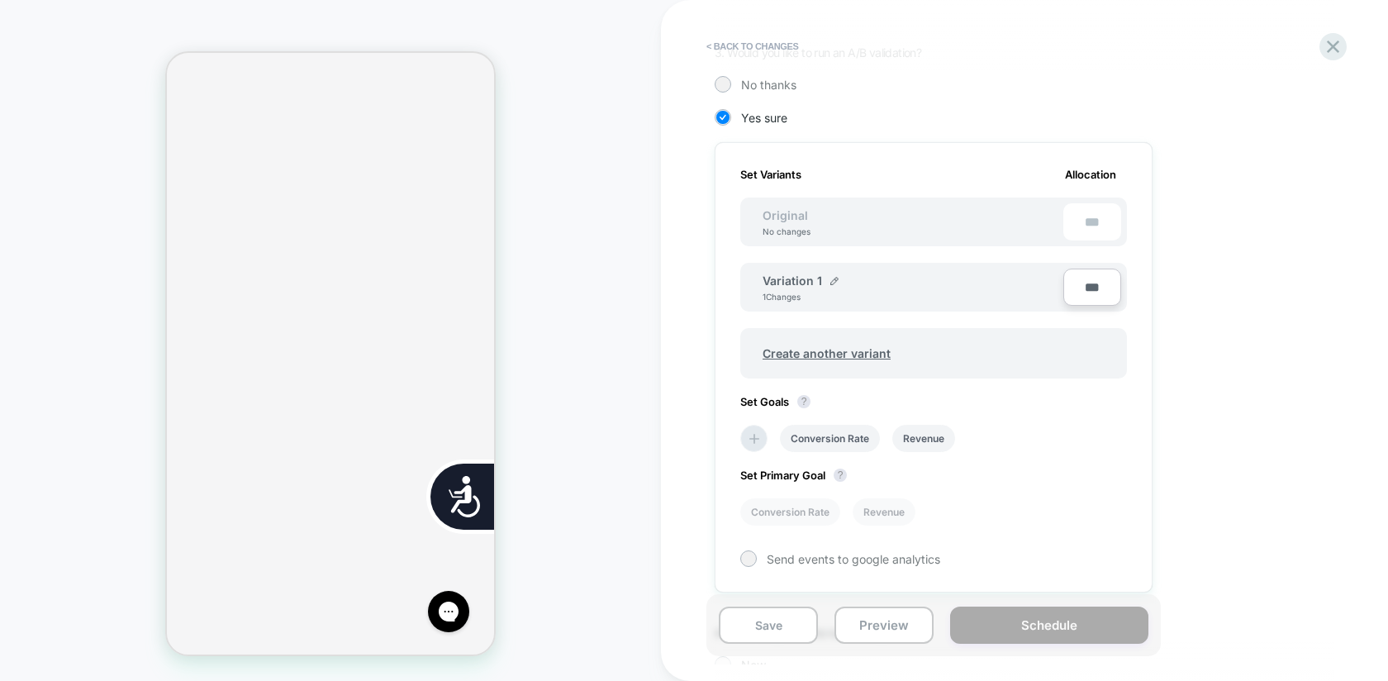
scroll to position [382, 0]
click at [783, 630] on button "Save" at bounding box center [768, 624] width 99 height 37
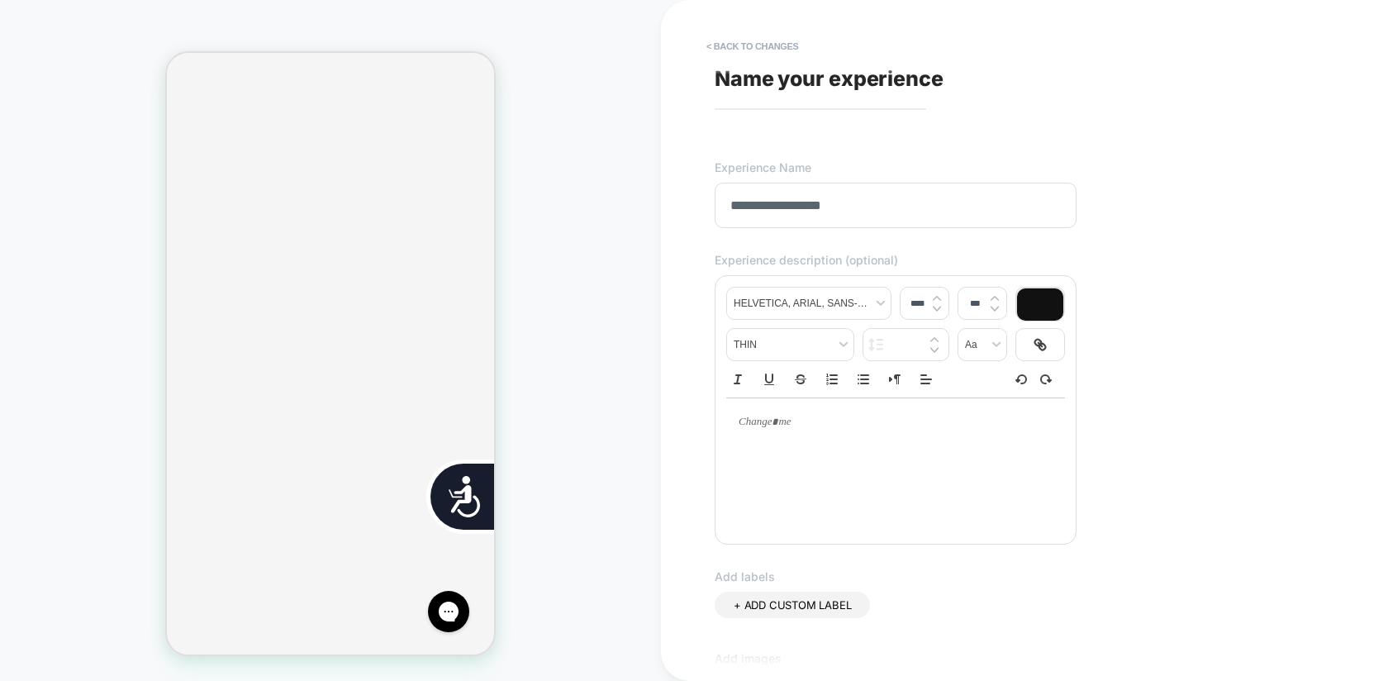
scroll to position [0, 0]
click at [789, 205] on input "**********" at bounding box center [896, 205] width 362 height 45
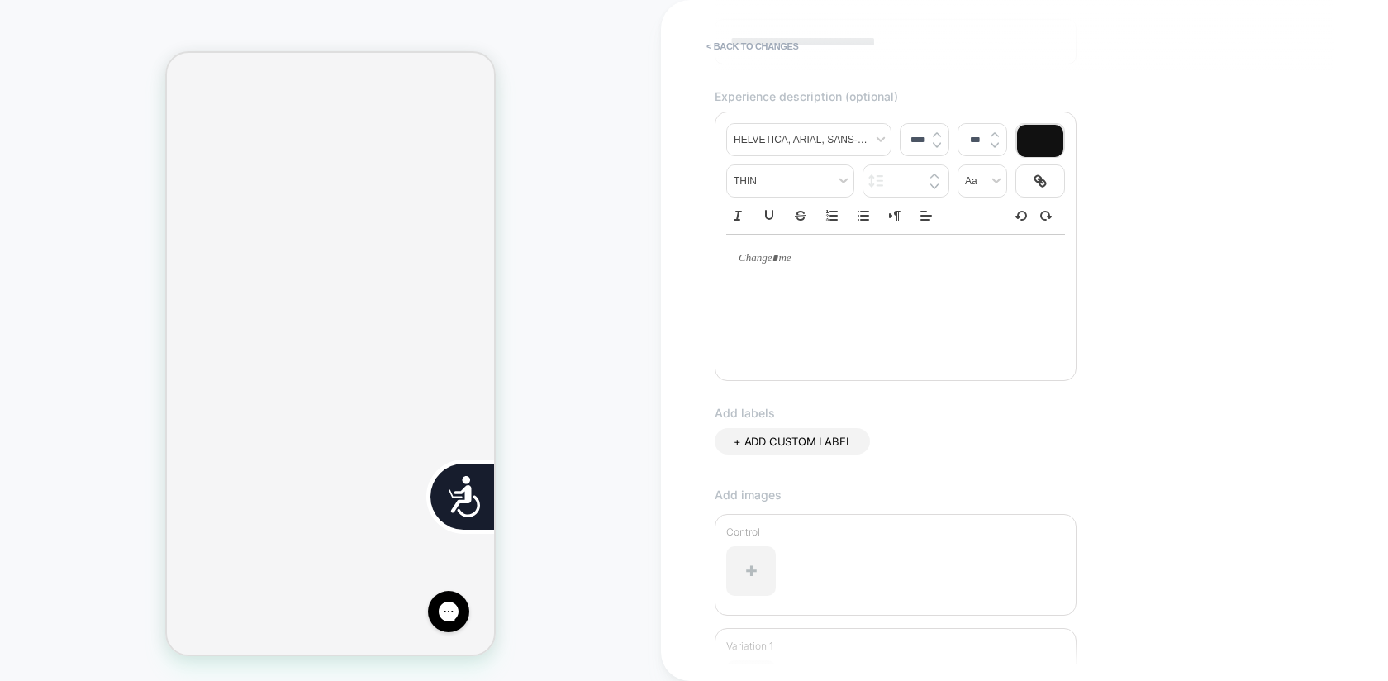
scroll to position [372, 0]
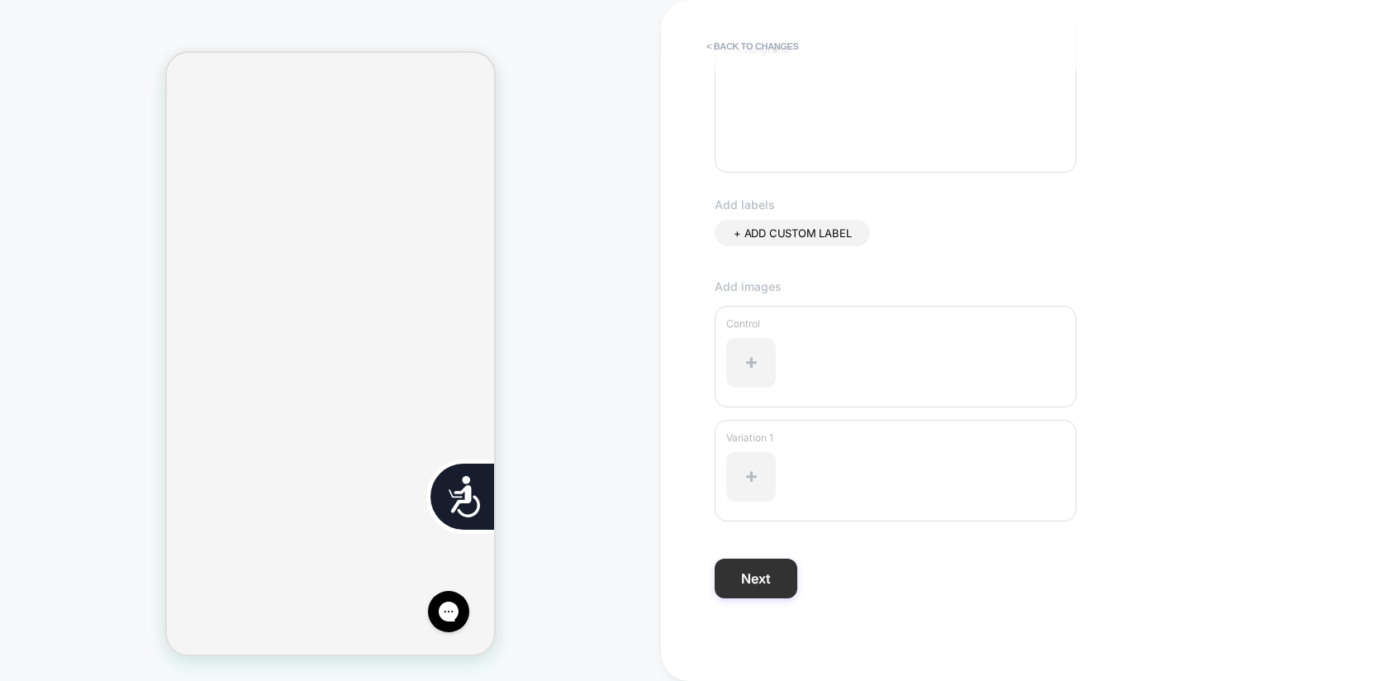
type input "**********"
click at [770, 589] on button "Next" at bounding box center [756, 579] width 83 height 40
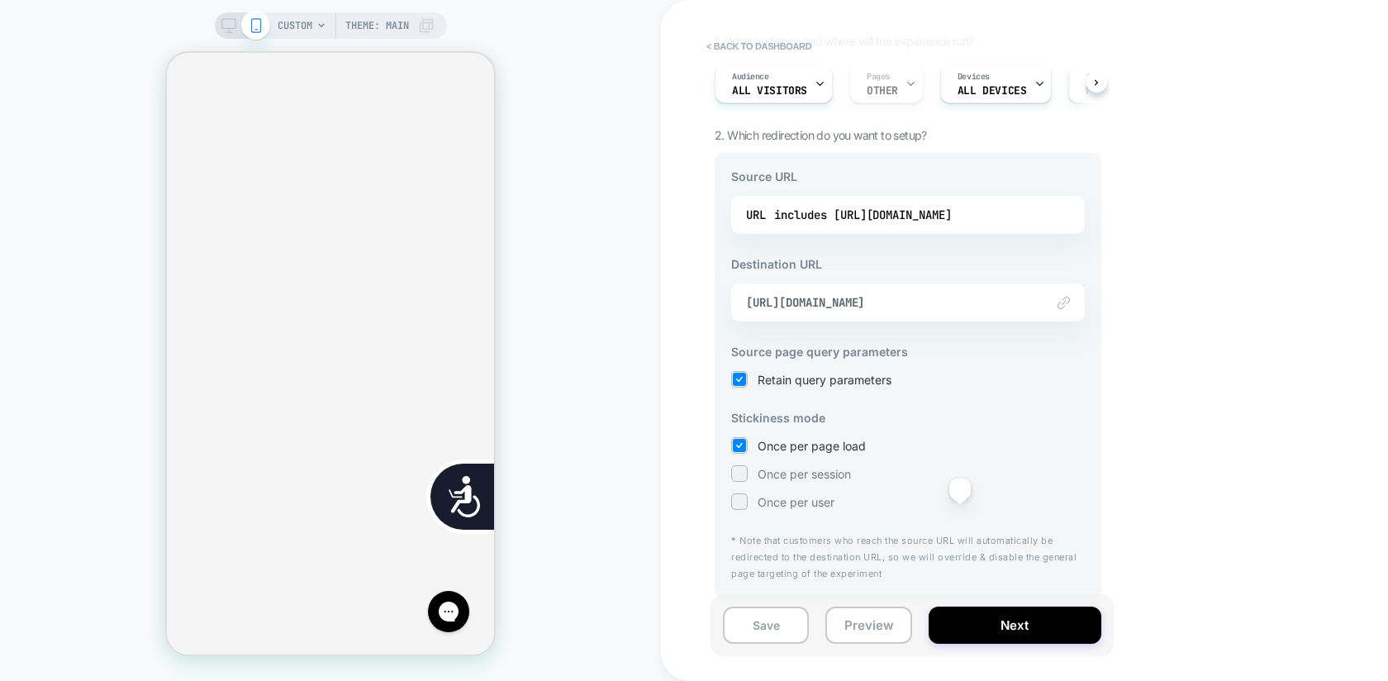
scroll to position [0, 334]
click at [974, 615] on button "Next" at bounding box center [1015, 624] width 173 height 37
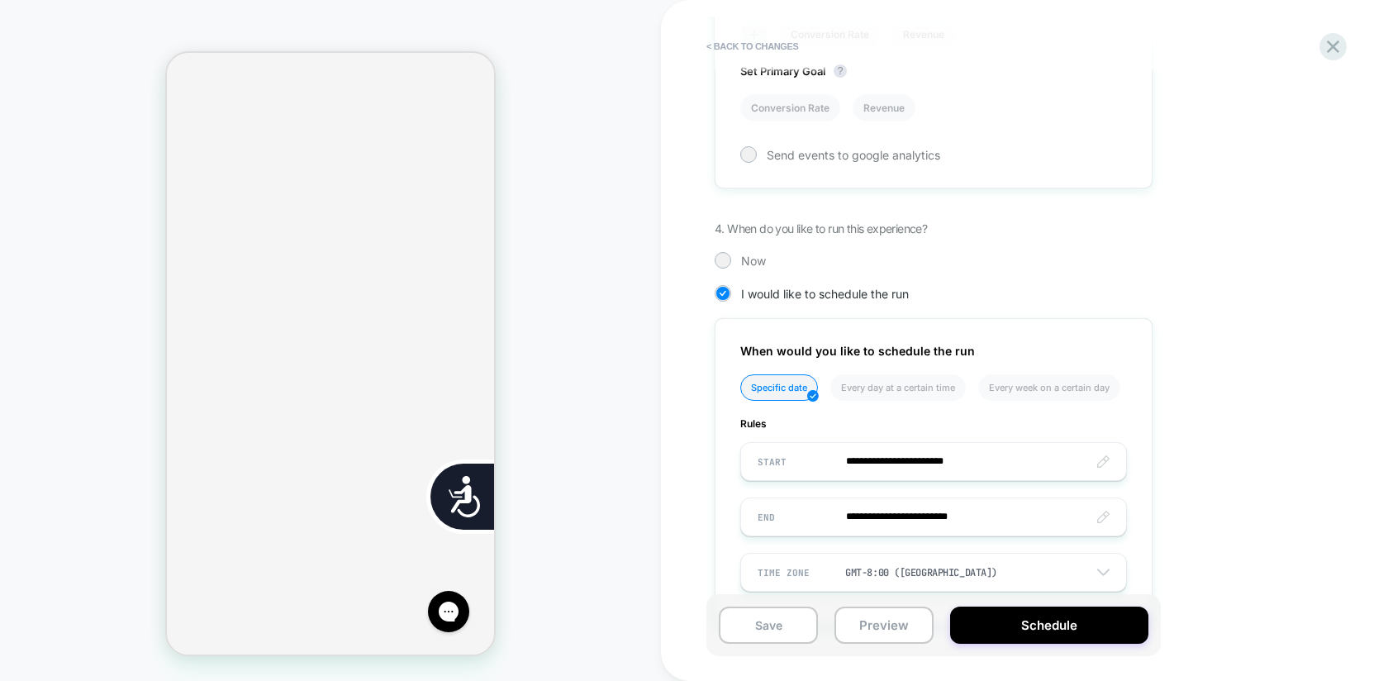
scroll to position [833, 0]
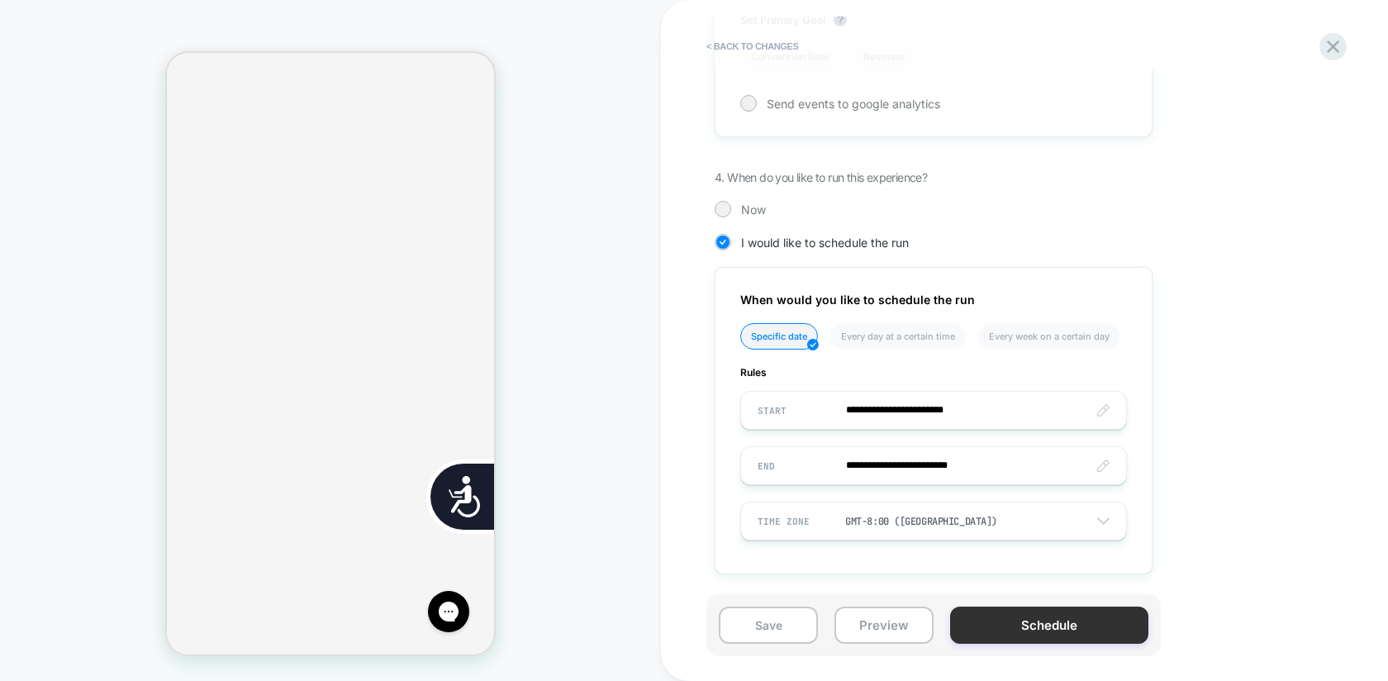
click at [998, 622] on button "Schedule" at bounding box center [1049, 624] width 198 height 37
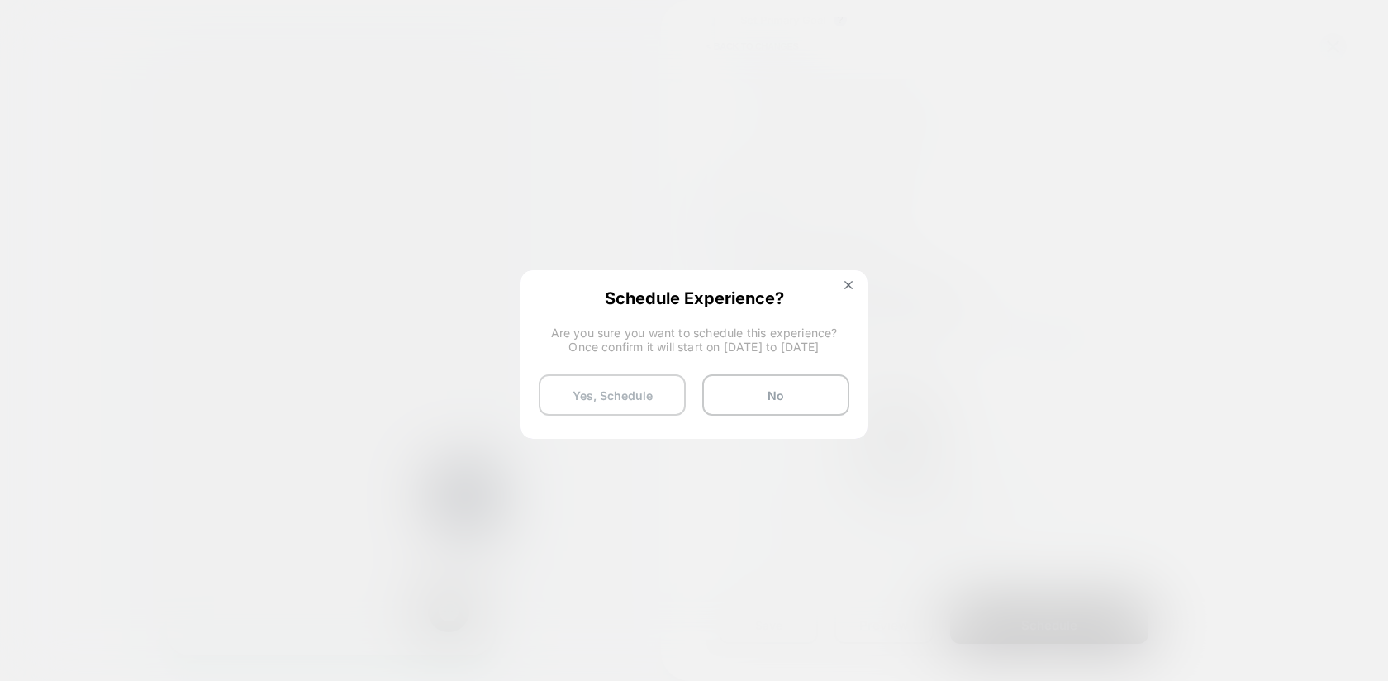
click at [600, 406] on button "Yes, Schedule" at bounding box center [612, 394] width 147 height 41
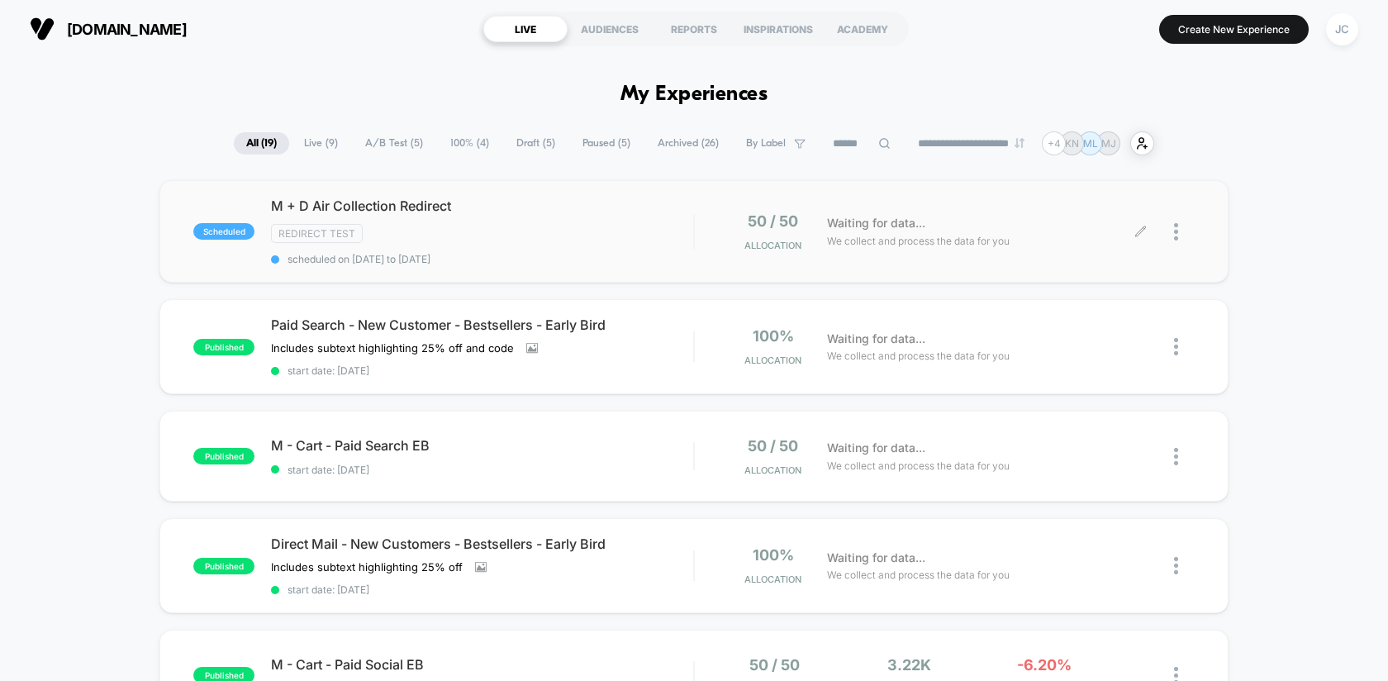
click at [1140, 233] on icon at bounding box center [1140, 232] width 12 height 12
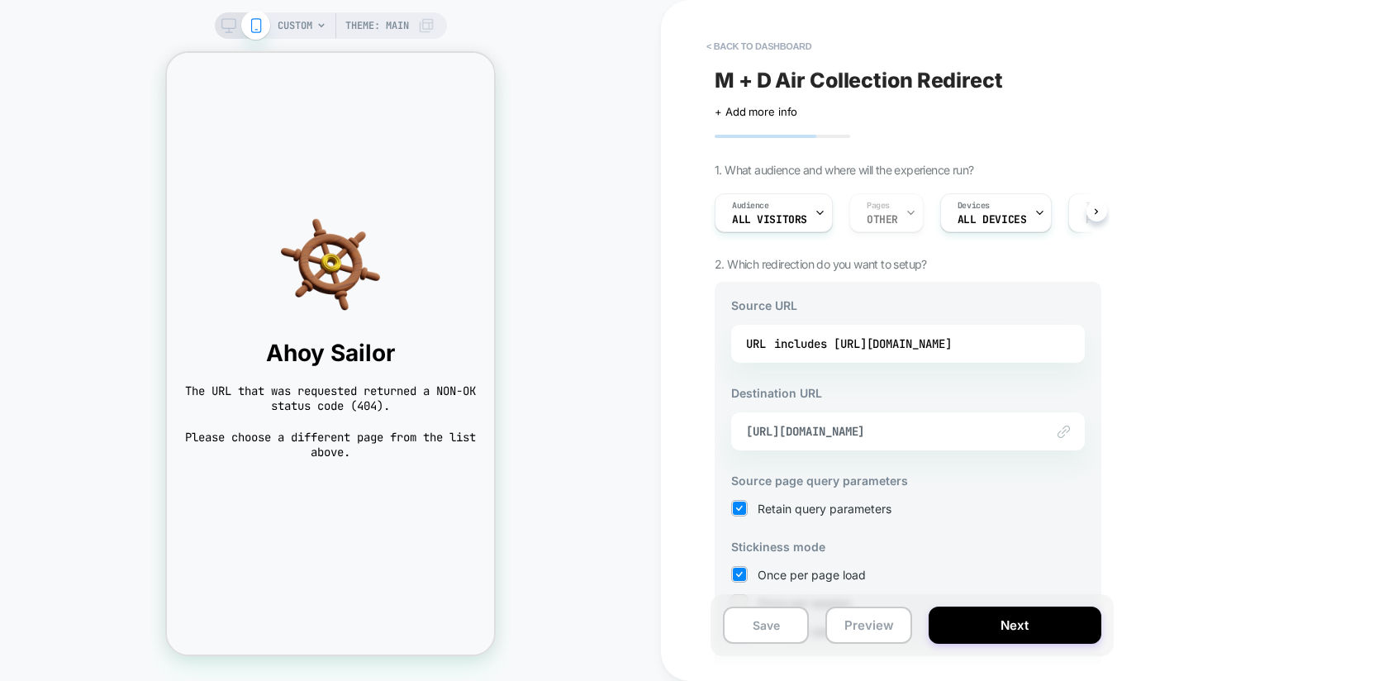
scroll to position [129, 0]
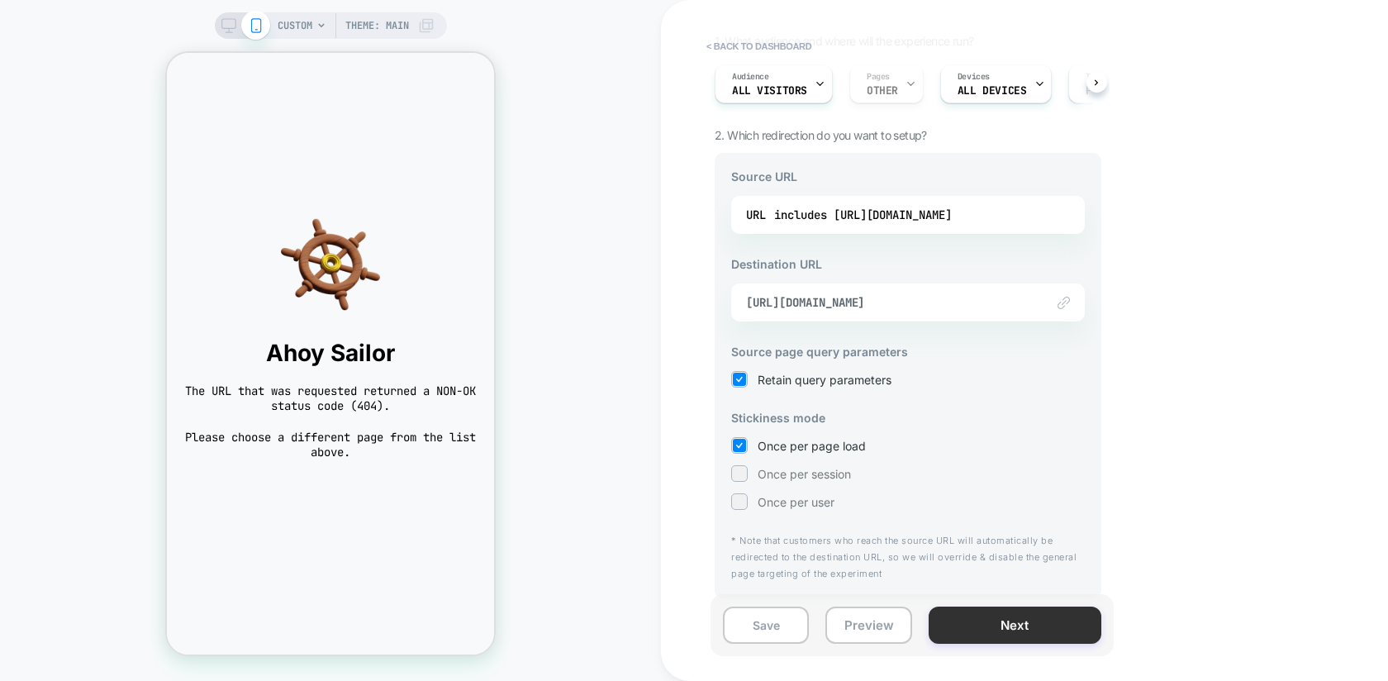
click at [949, 631] on button "Next" at bounding box center [1015, 624] width 173 height 37
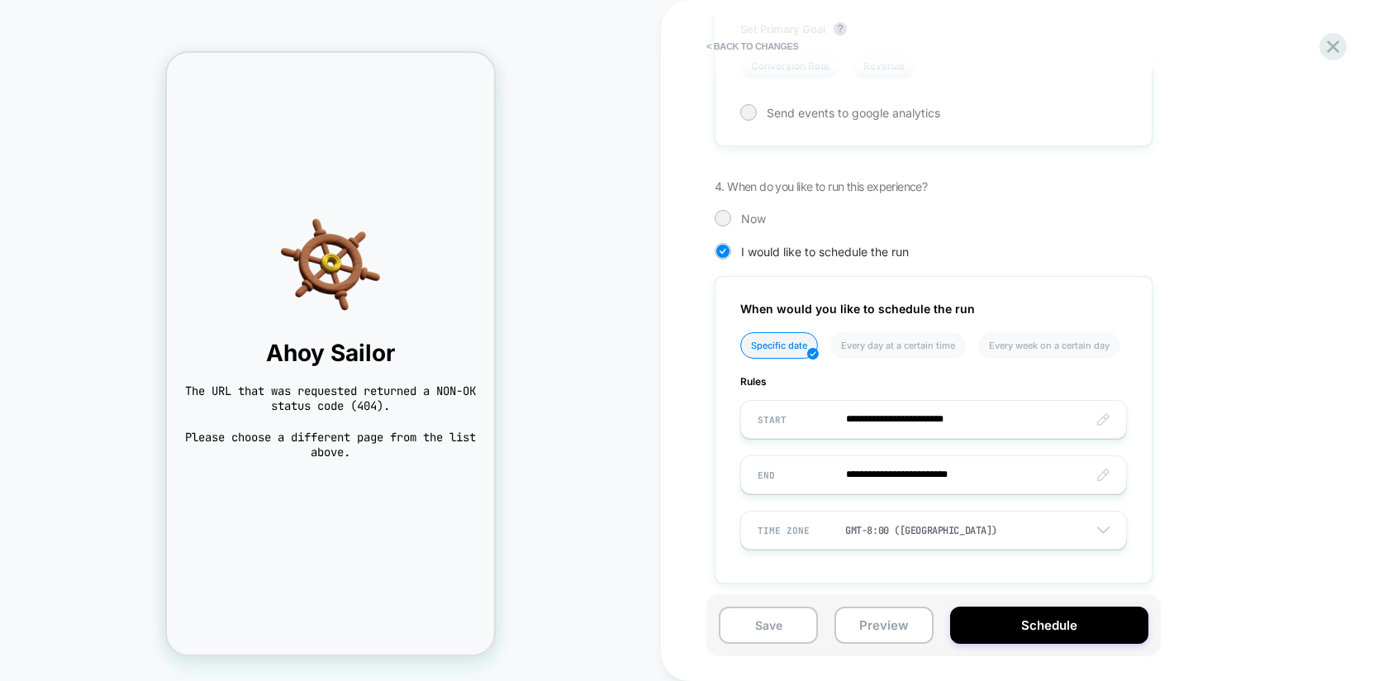
scroll to position [833, 0]
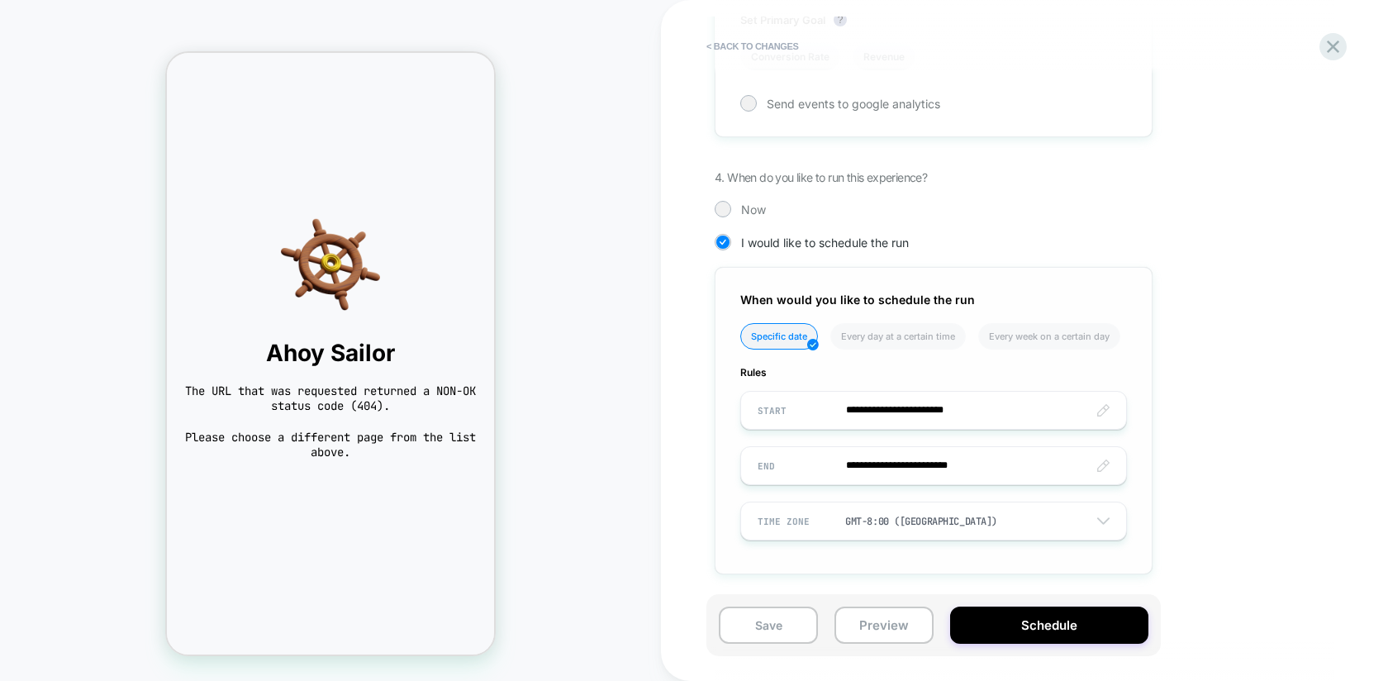
click at [1102, 412] on input "**********" at bounding box center [933, 410] width 385 height 39
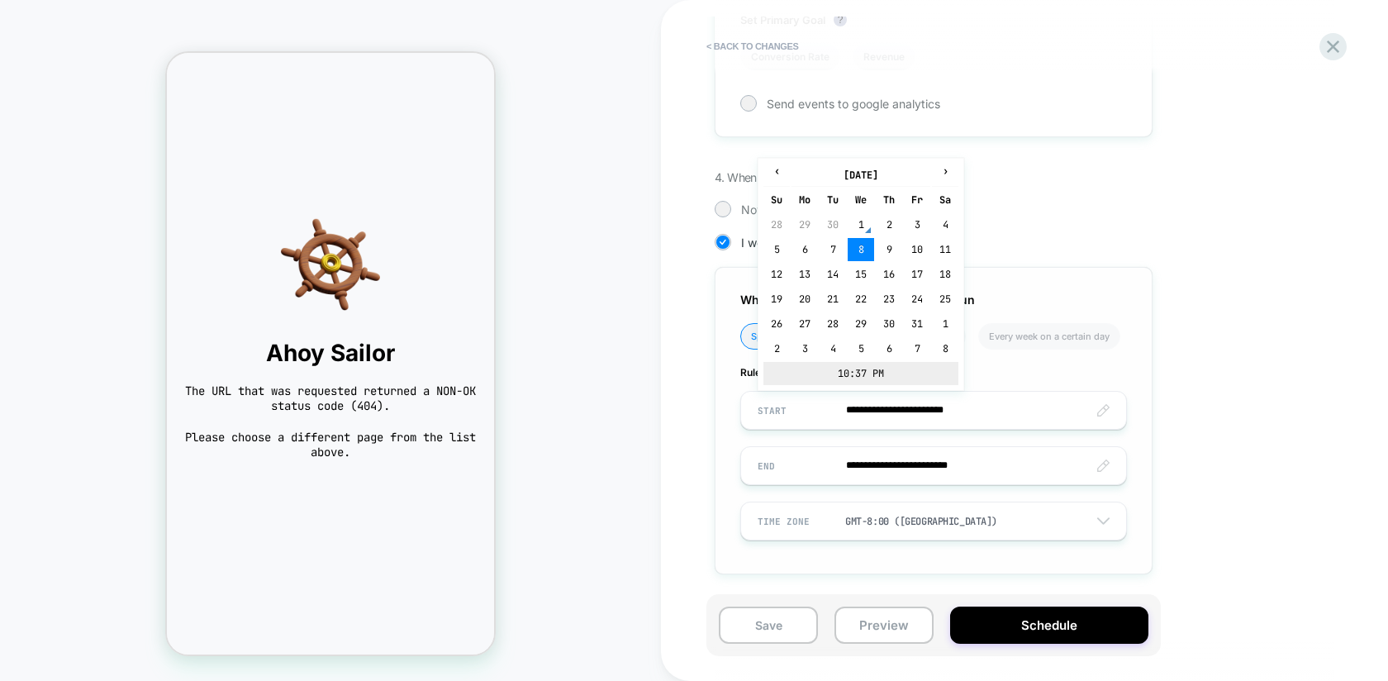
click at [867, 370] on td "10:37 PM" at bounding box center [860, 373] width 195 height 23
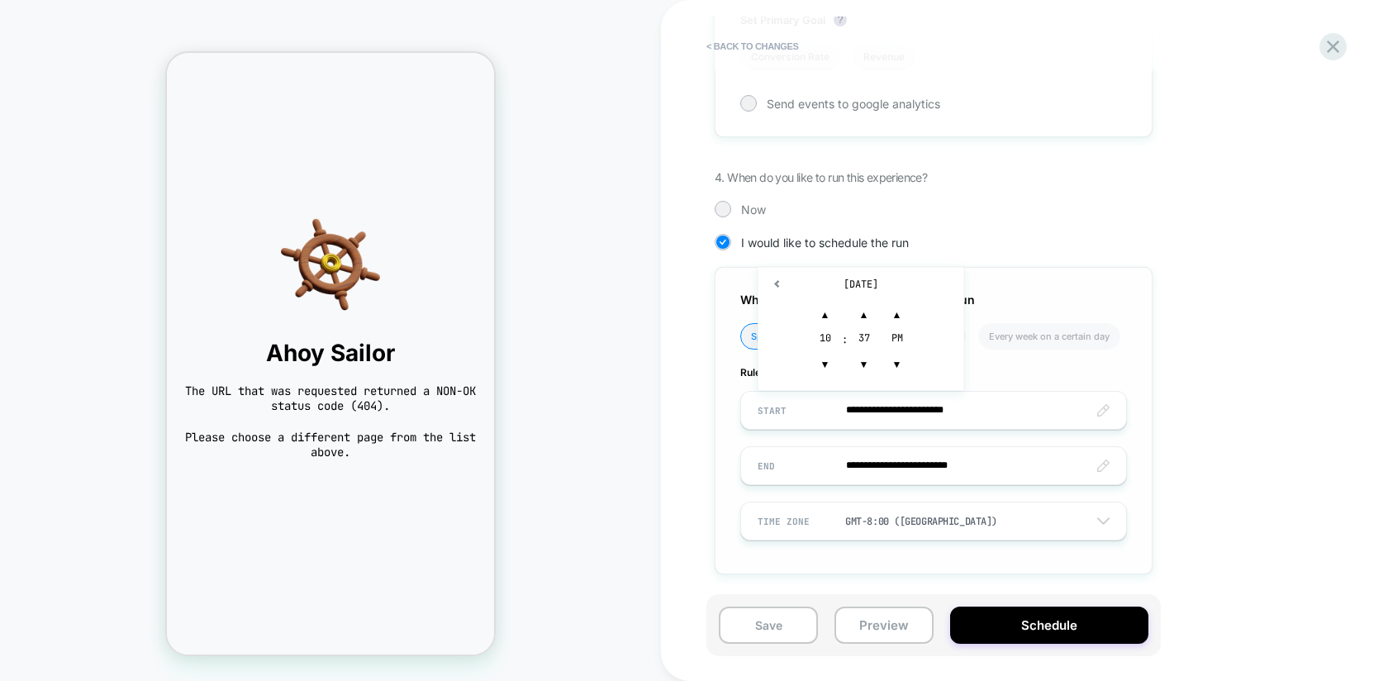
click at [825, 335] on div "10" at bounding box center [825, 339] width 33 height 17
click at [824, 355] on span "▼" at bounding box center [825, 364] width 33 height 33
click at [859, 362] on span "▼" at bounding box center [864, 364] width 33 height 33
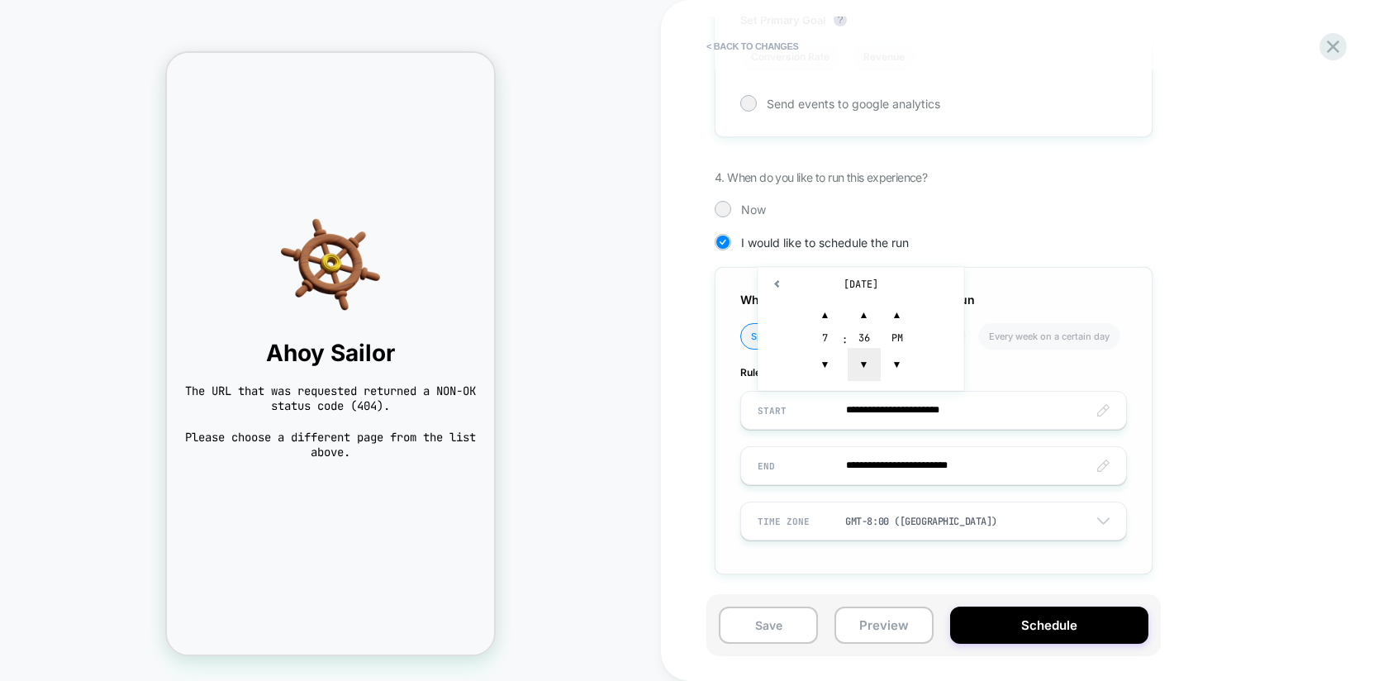
click at [859, 362] on span "▼" at bounding box center [864, 364] width 33 height 33
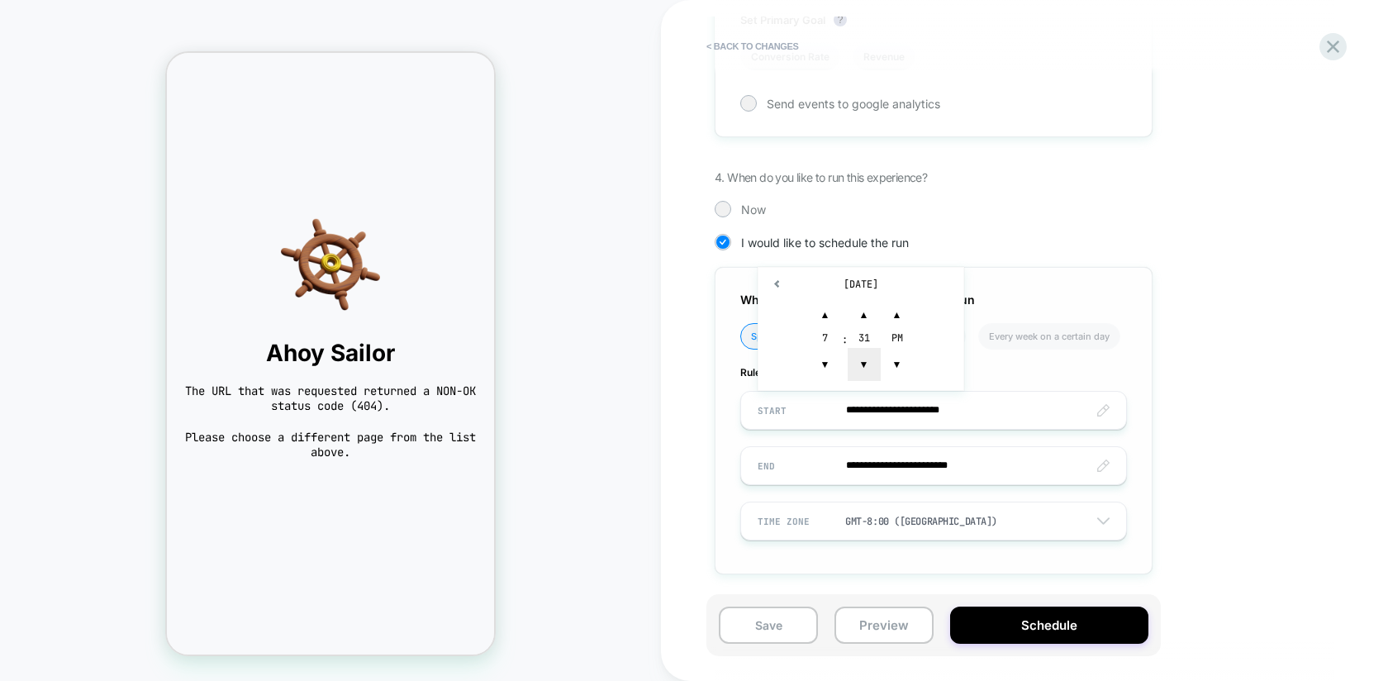
click at [859, 362] on span "▼" at bounding box center [864, 364] width 33 height 33
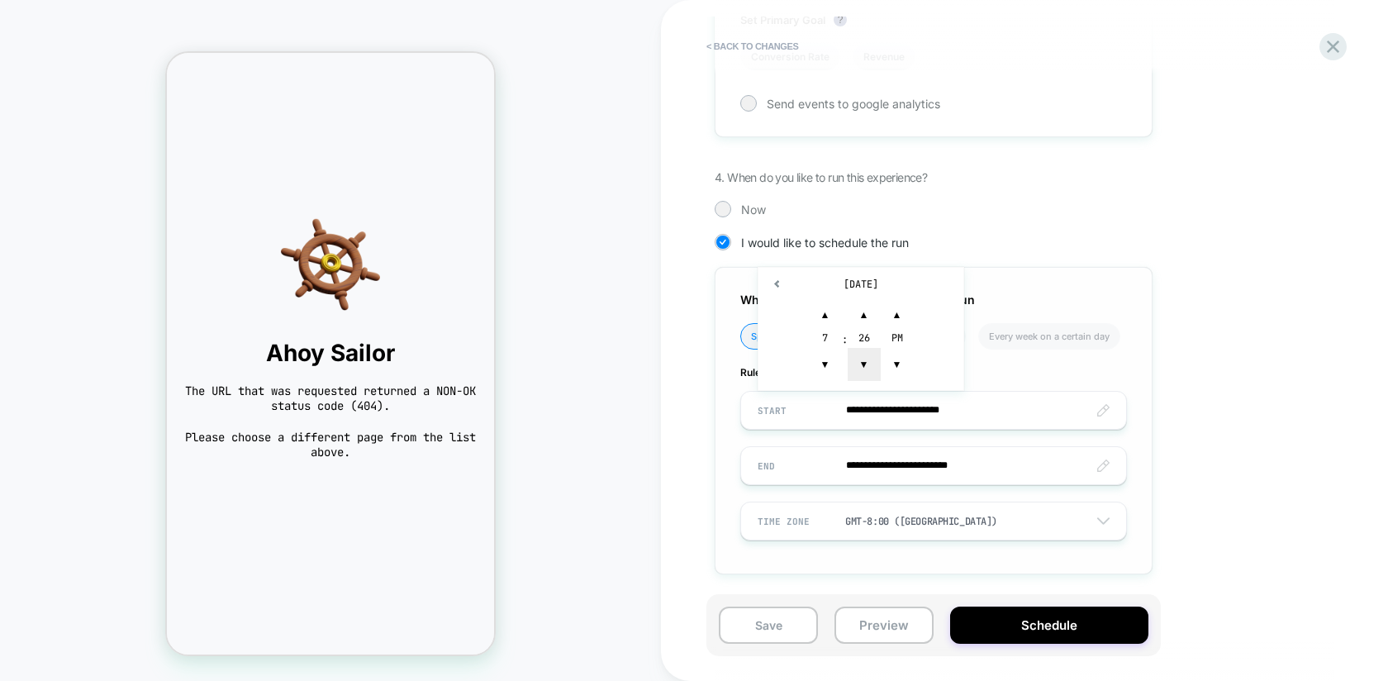
click at [859, 362] on span "▼" at bounding box center [864, 364] width 33 height 33
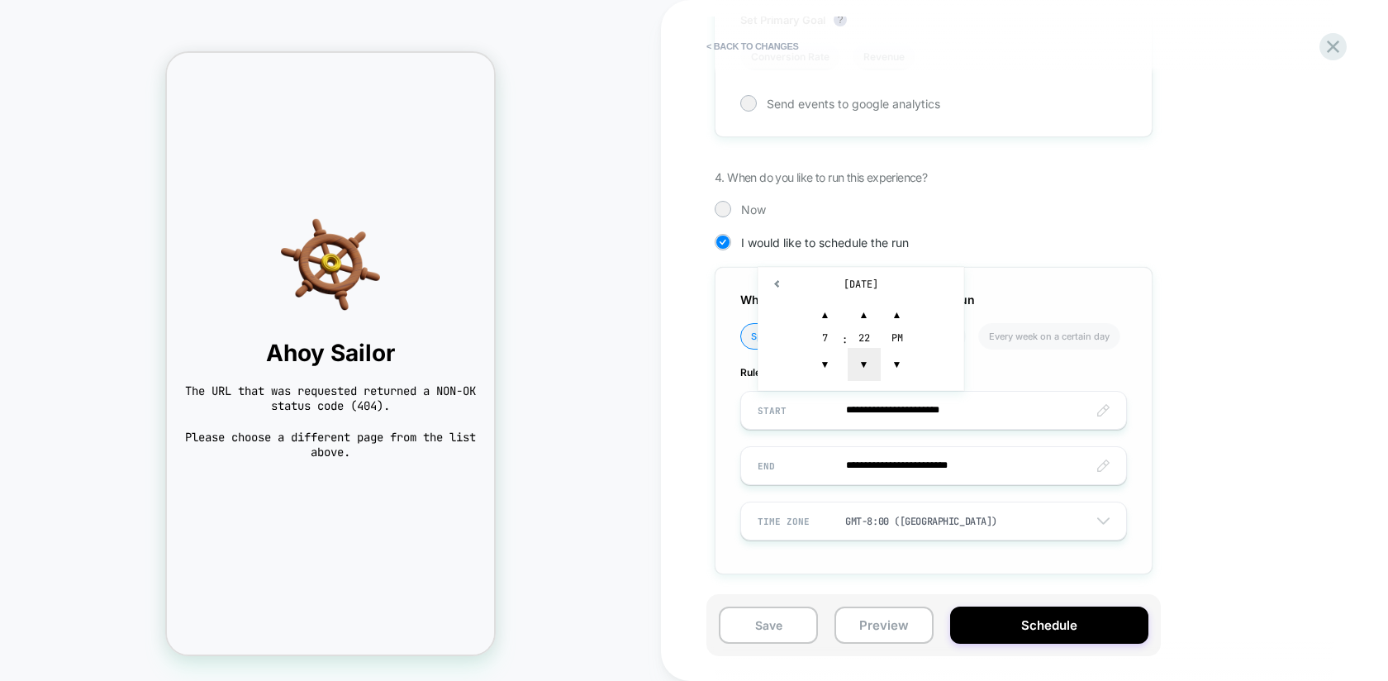
click at [859, 362] on span "▼" at bounding box center [864, 364] width 33 height 33
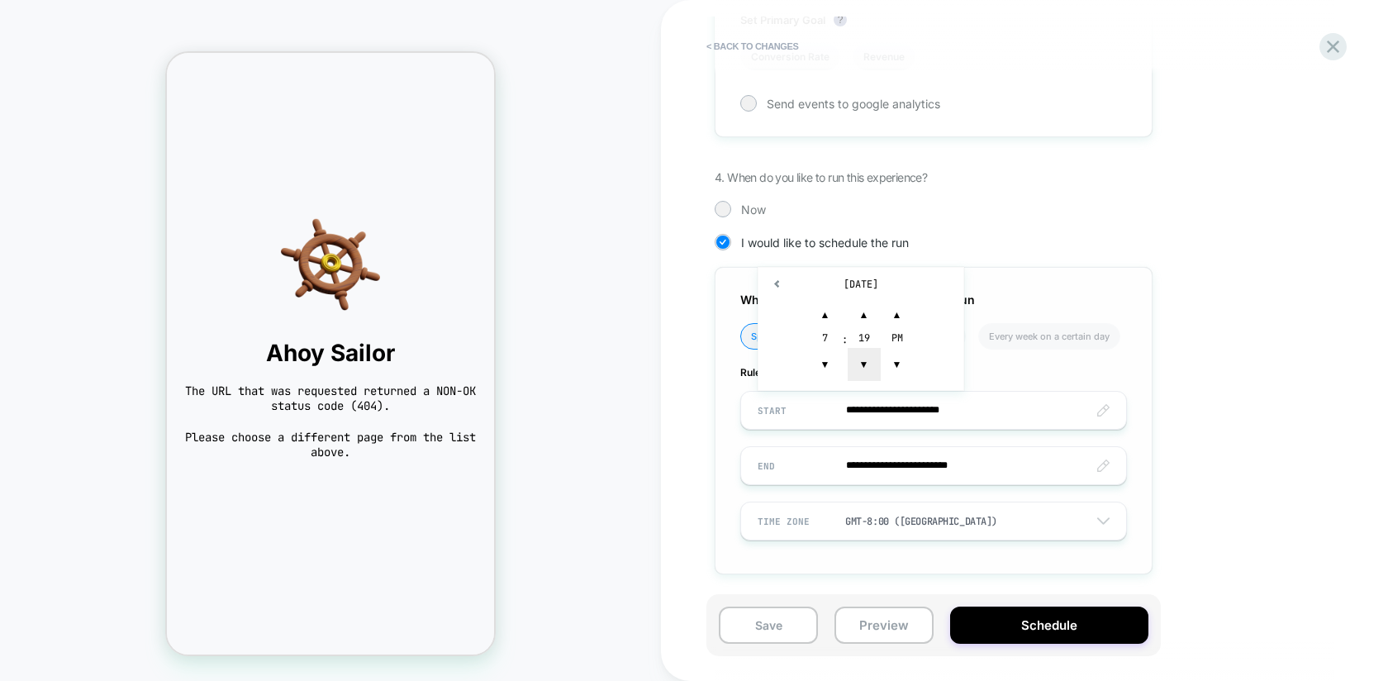
click at [859, 362] on span "▼" at bounding box center [864, 364] width 33 height 33
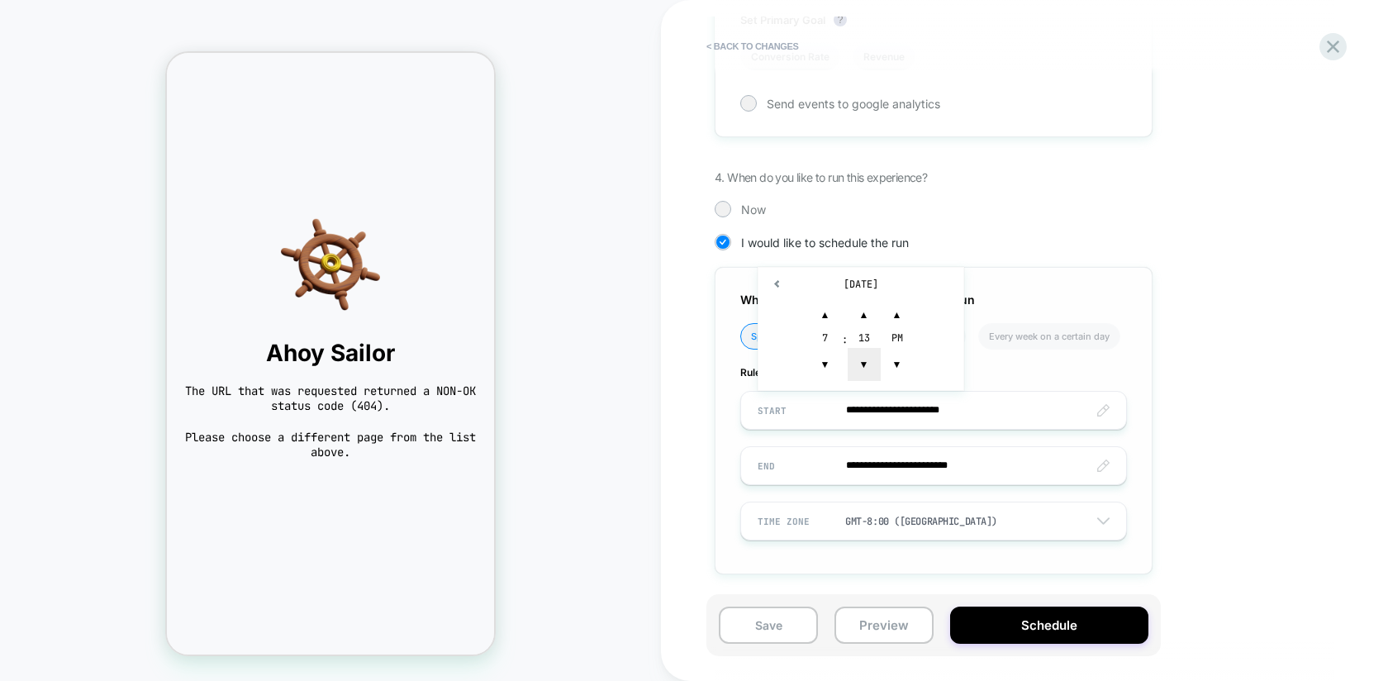
click at [859, 362] on span "▼" at bounding box center [864, 364] width 33 height 33
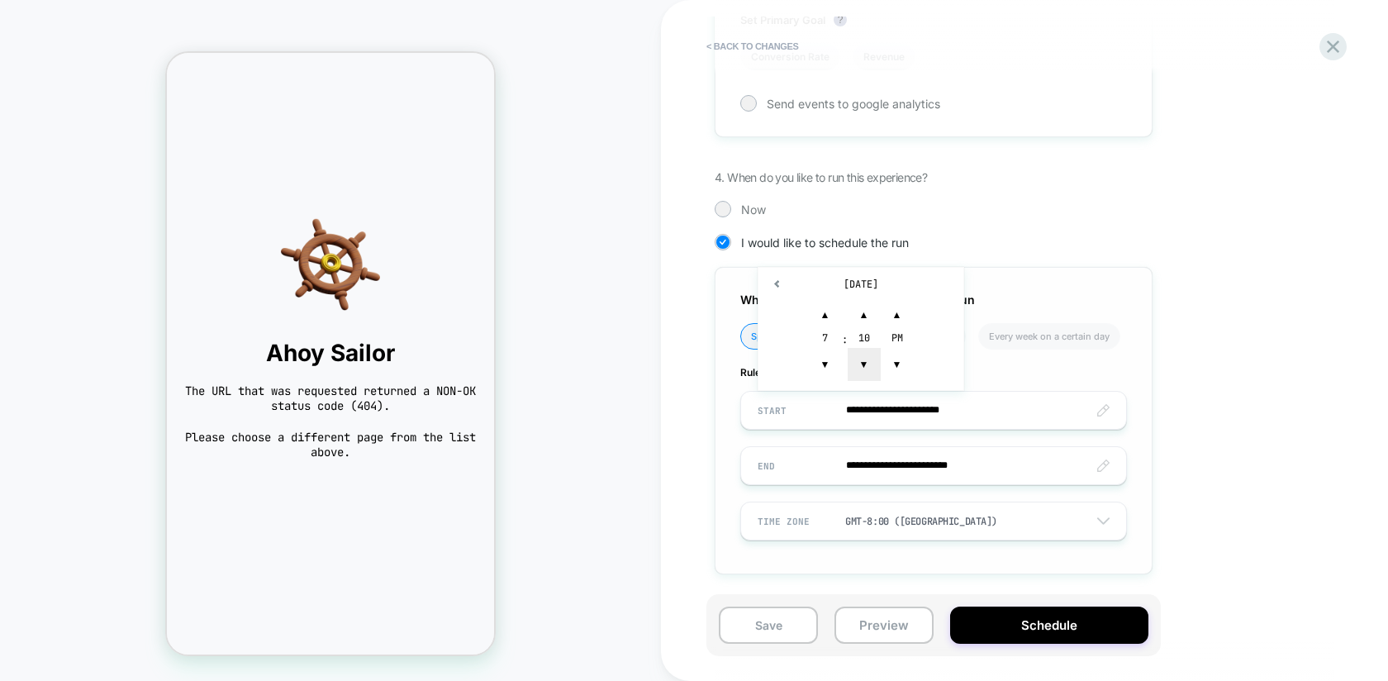
click at [859, 362] on span "▼" at bounding box center [864, 364] width 33 height 33
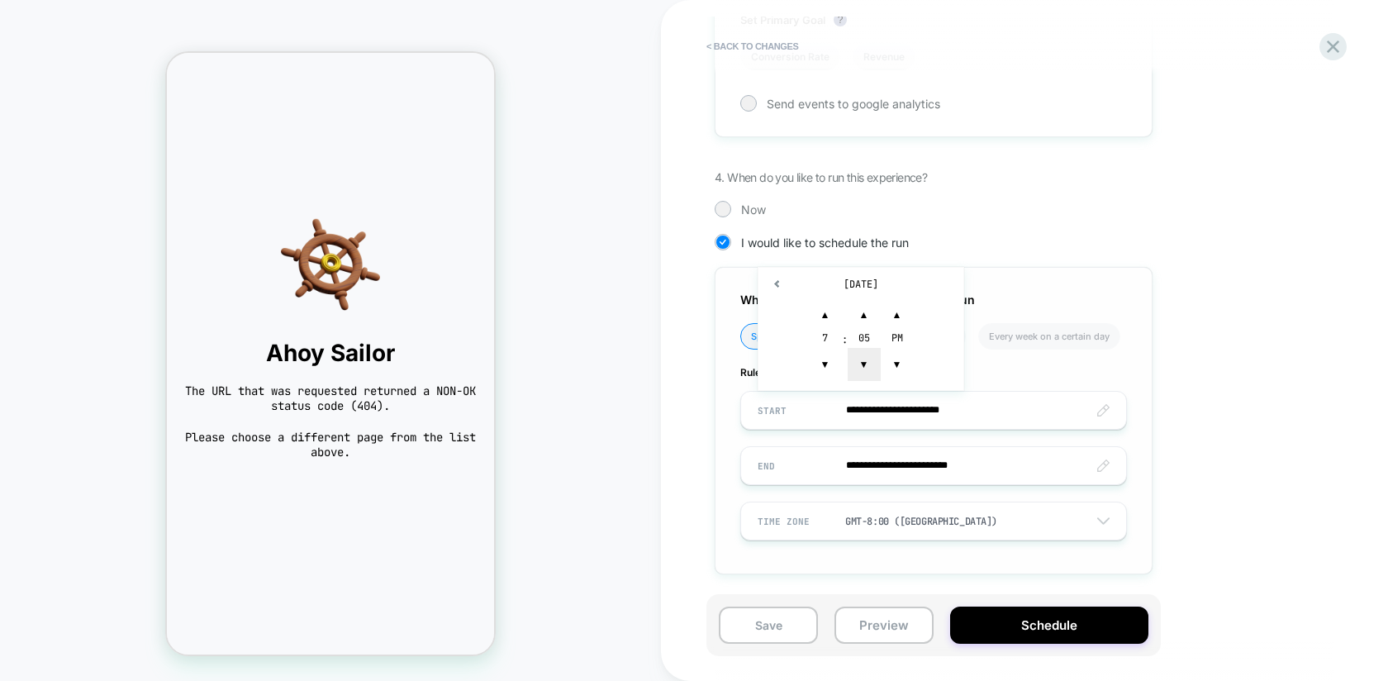
click at [859, 362] on span "▼" at bounding box center [864, 364] width 33 height 33
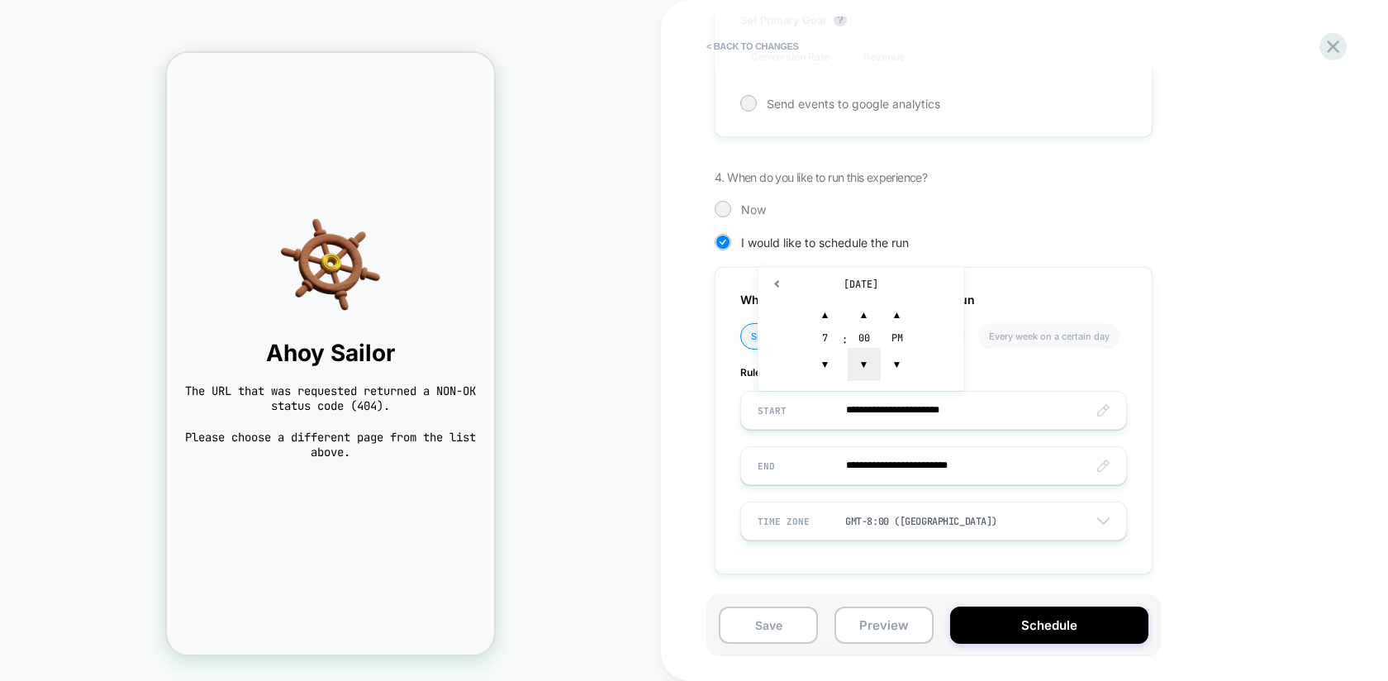
click at [859, 362] on span "▼" at bounding box center [864, 364] width 33 height 33
type input "**********"
click at [897, 365] on span "▼" at bounding box center [897, 364] width 33 height 33
click at [1011, 248] on div "I would like to schedule the run" at bounding box center [934, 242] width 438 height 17
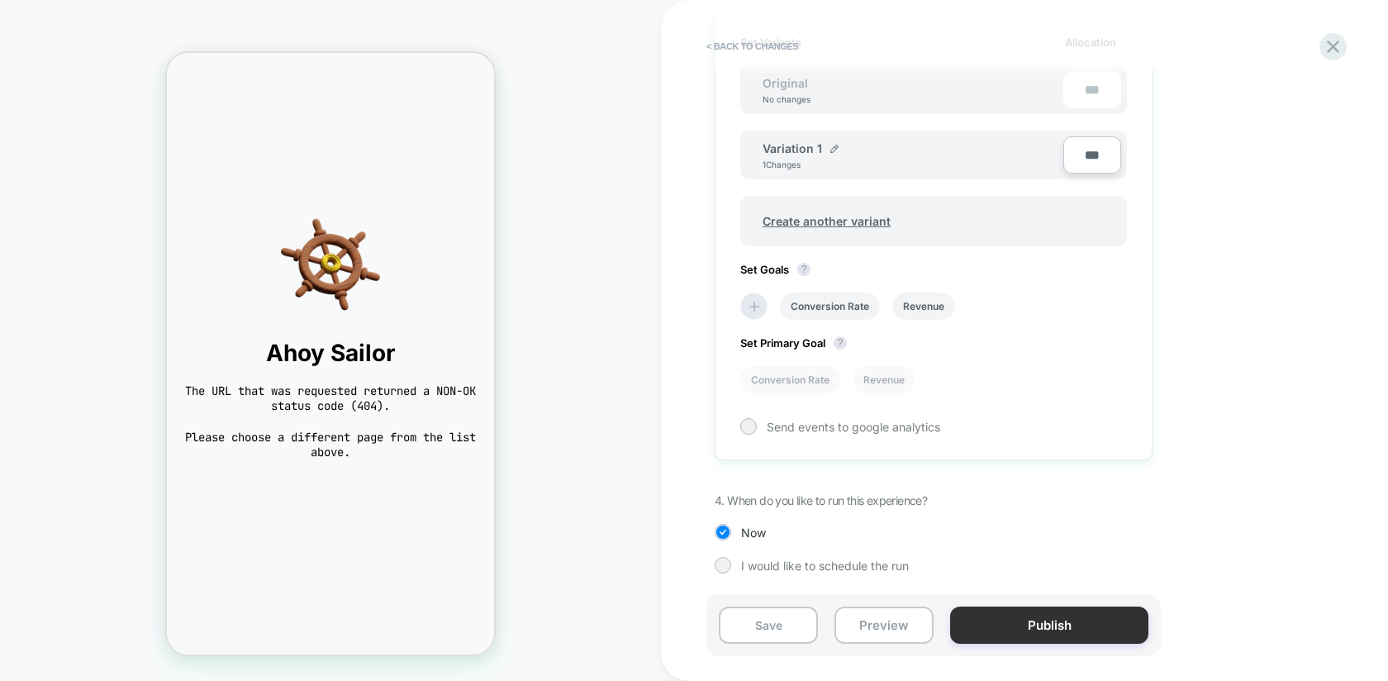
scroll to position [510, 0]
click at [767, 564] on span "I would like to schedule the run" at bounding box center [825, 566] width 168 height 14
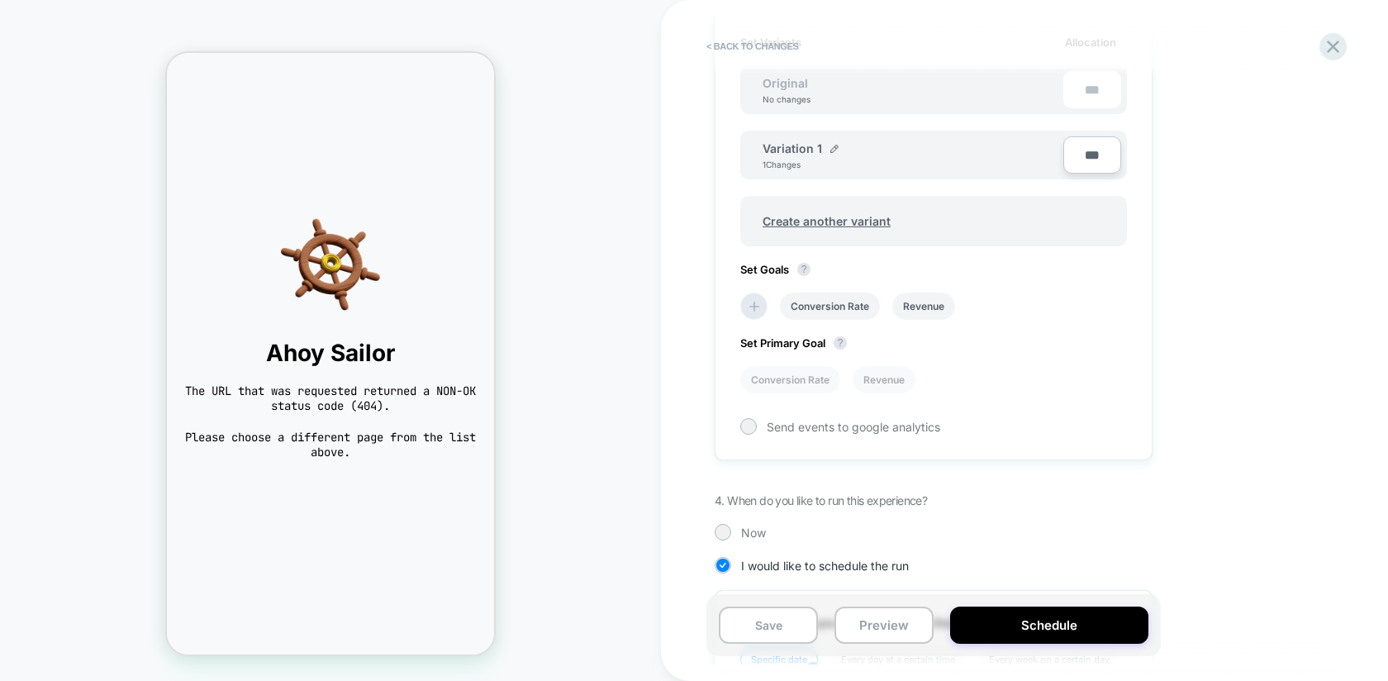
scroll to position [833, 0]
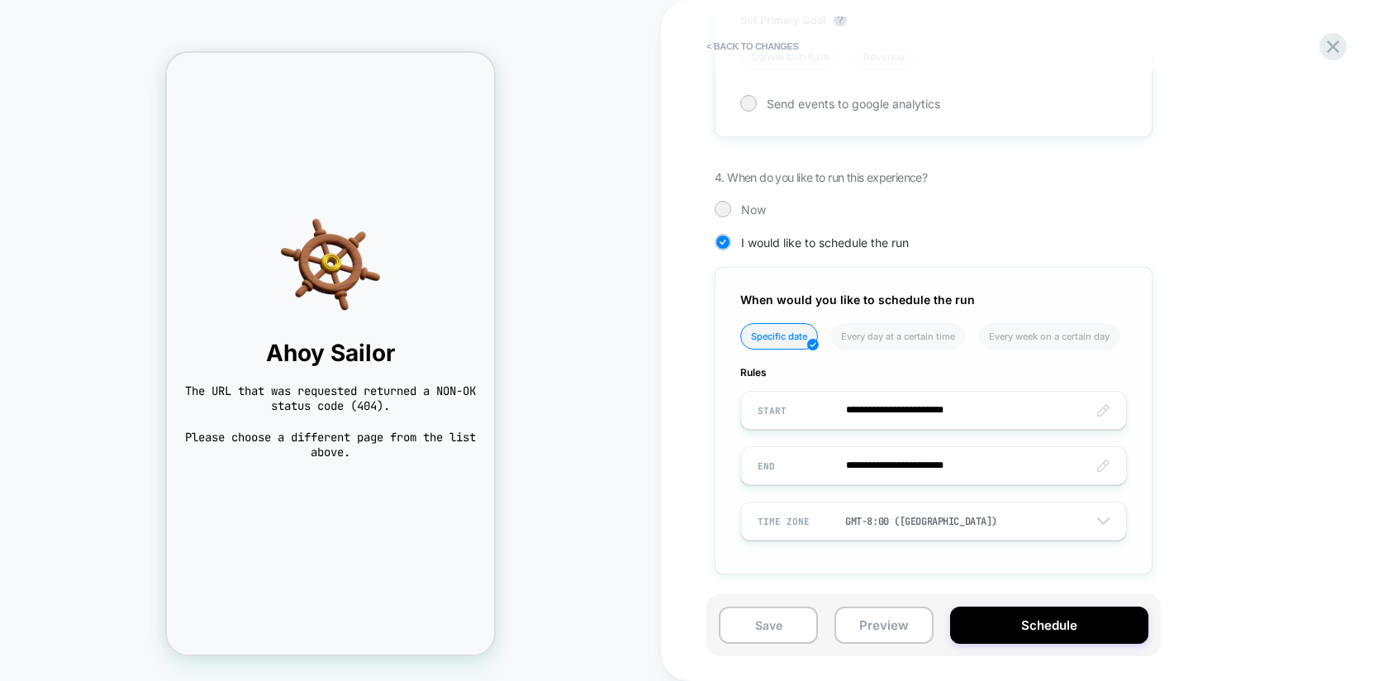
click at [1105, 415] on input "**********" at bounding box center [933, 410] width 385 height 39
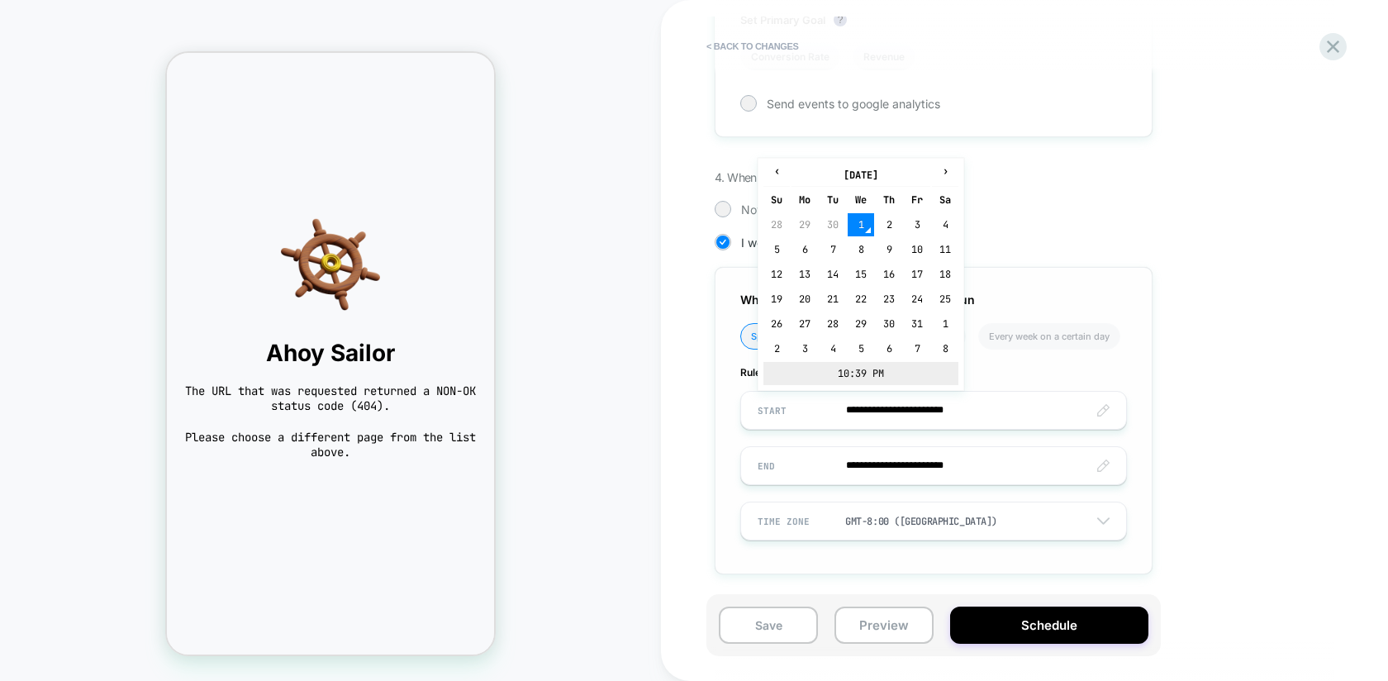
click at [840, 369] on td "10:39 PM" at bounding box center [860, 373] width 195 height 23
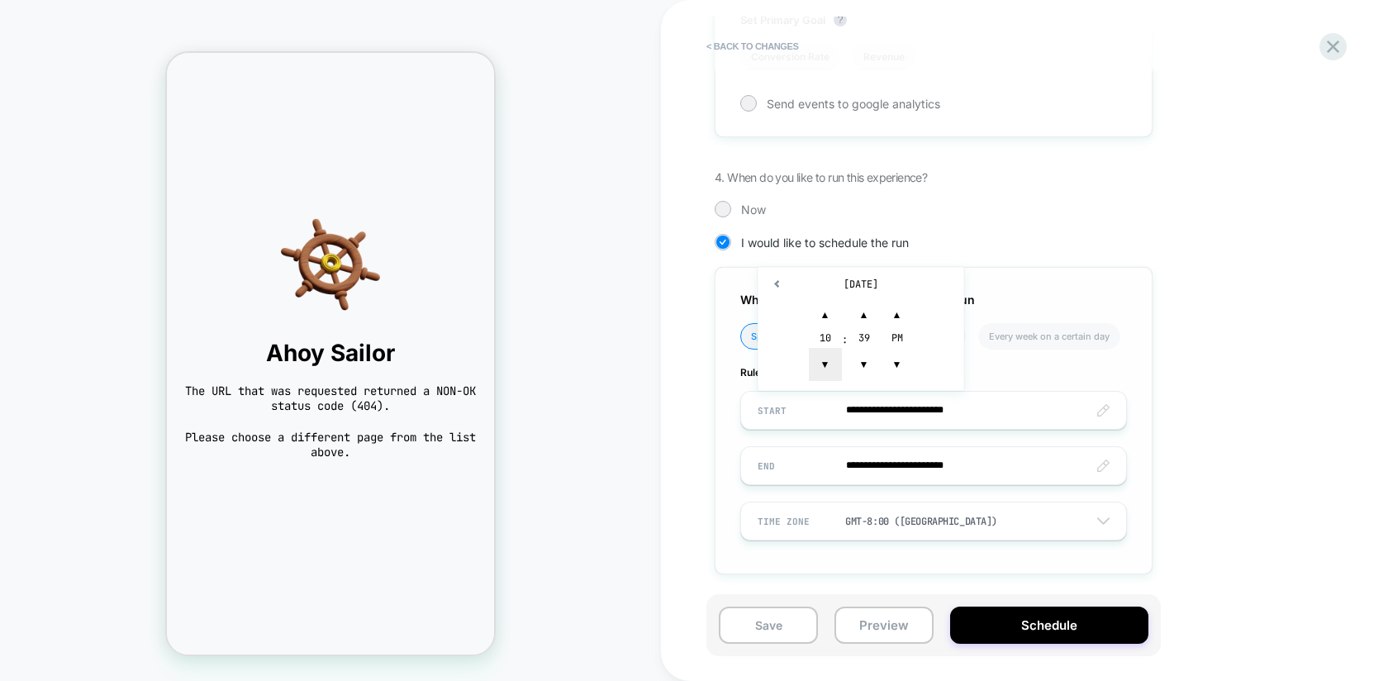
click at [826, 360] on span "▼" at bounding box center [825, 364] width 33 height 33
click at [882, 356] on span "▼" at bounding box center [897, 364] width 33 height 33
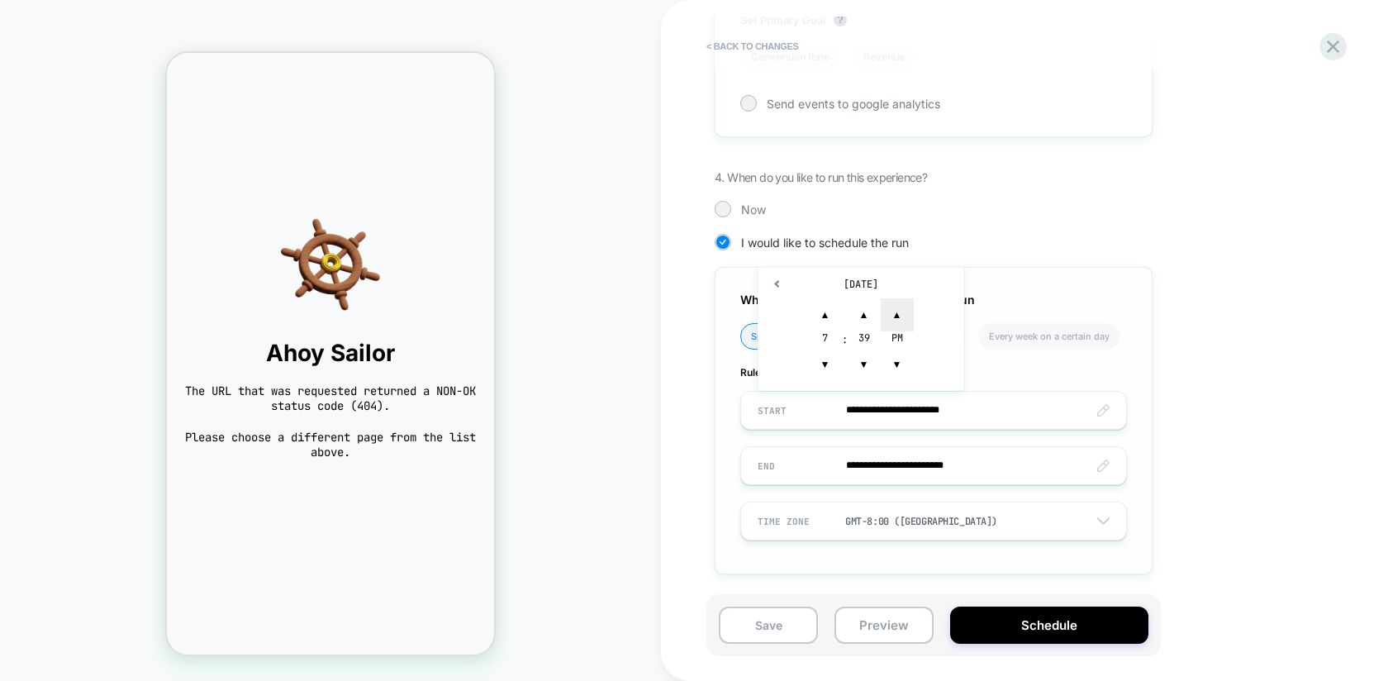
type input "**********"
click at [893, 316] on span "▲" at bounding box center [897, 314] width 33 height 33
click at [982, 358] on ul "Specific date Every day at a certain time Every week on a certain day" at bounding box center [933, 342] width 387 height 39
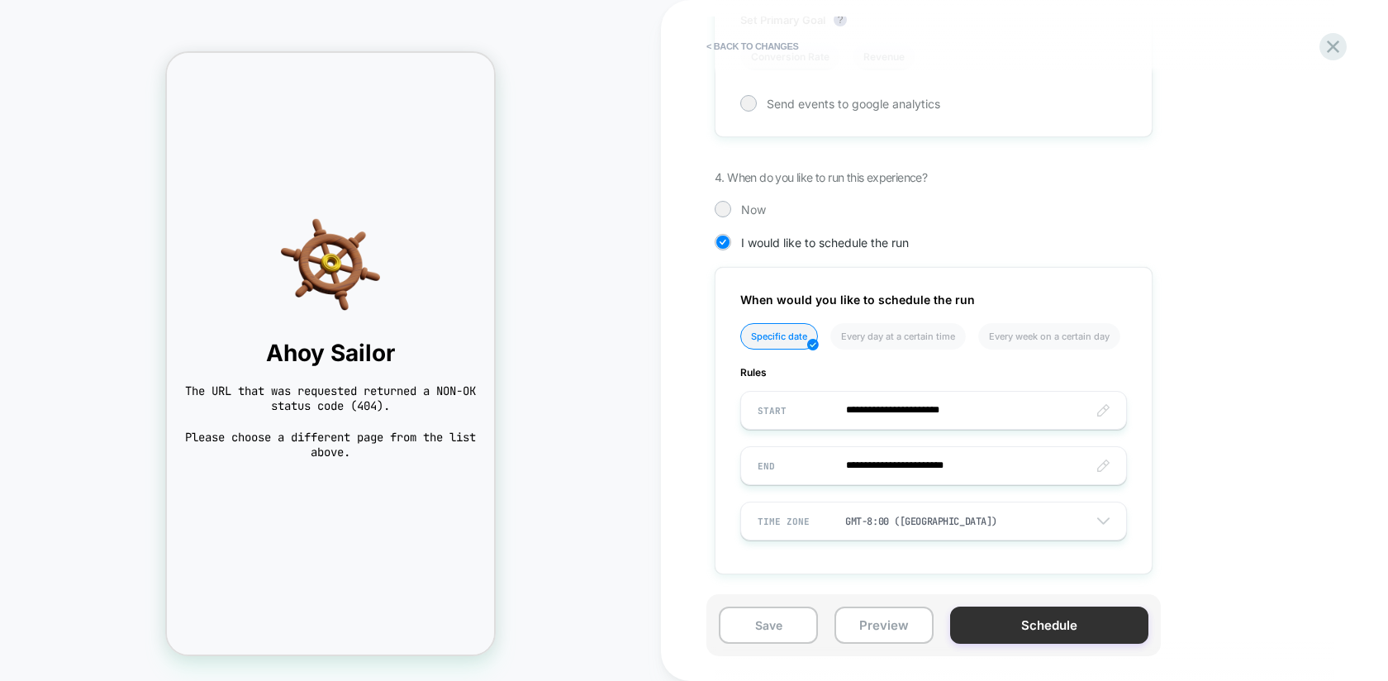
click at [1046, 625] on button "Schedule" at bounding box center [1049, 624] width 198 height 37
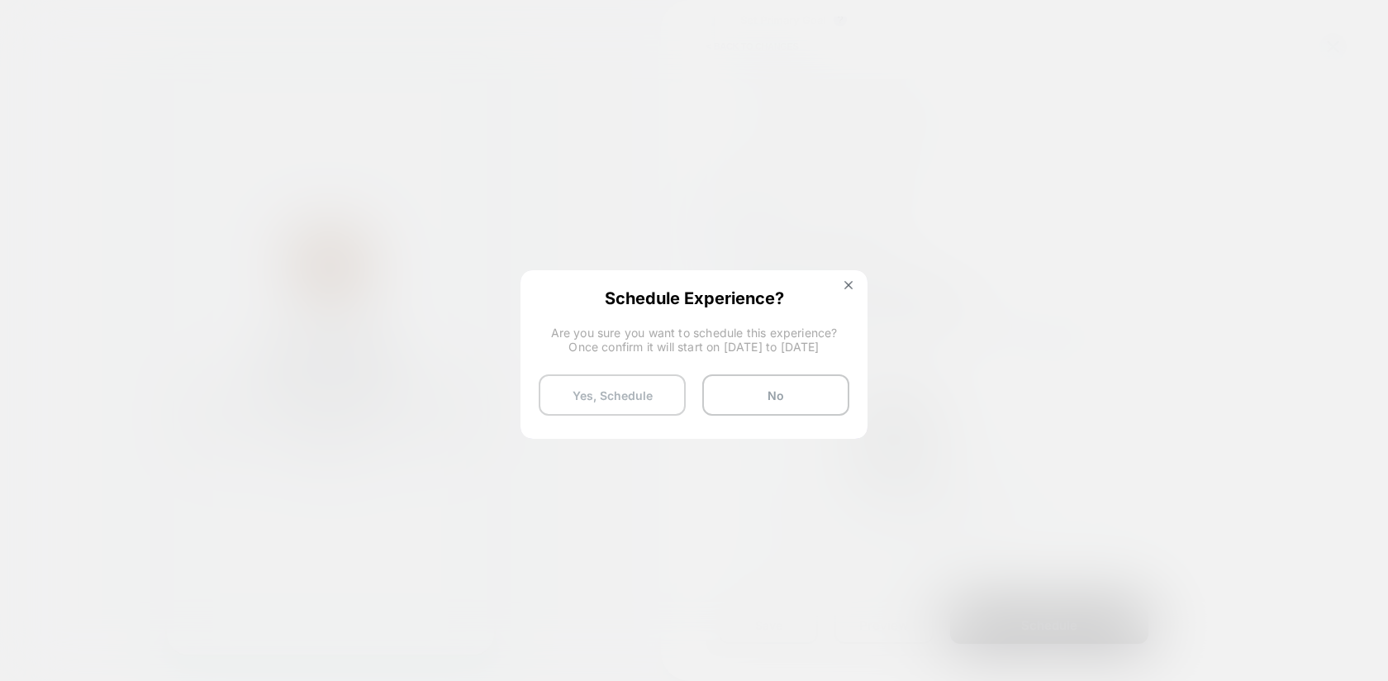
click at [641, 388] on button "Yes, Schedule" at bounding box center [612, 394] width 147 height 41
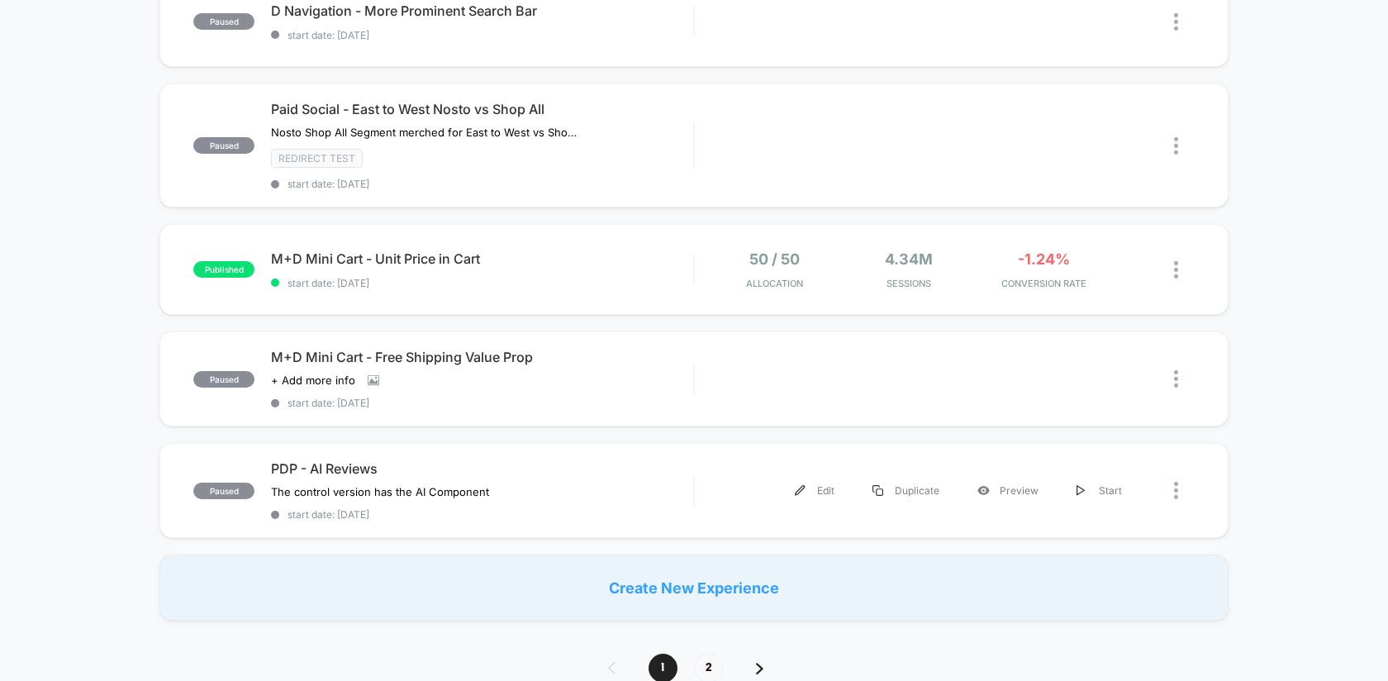
scroll to position [995, 0]
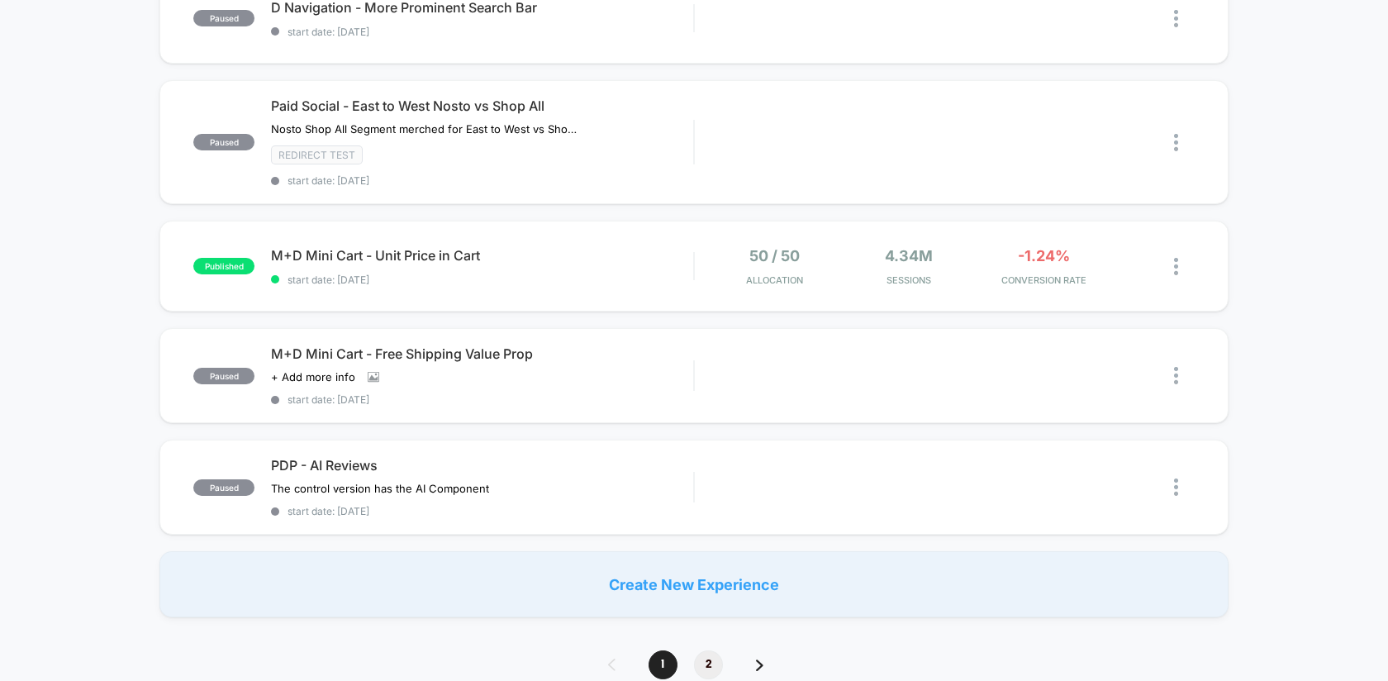
click at [706, 650] on span "2" at bounding box center [708, 664] width 29 height 29
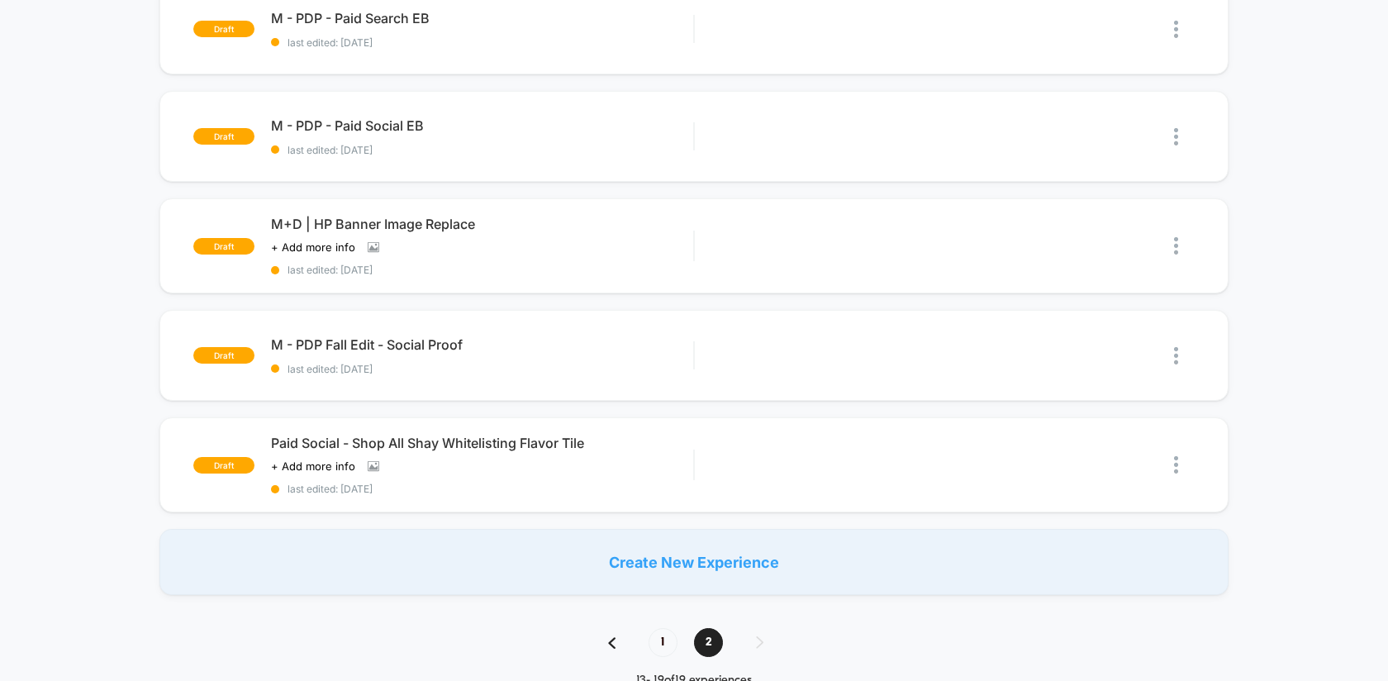
scroll to position [0, 0]
